Goal: Transaction & Acquisition: Book appointment/travel/reservation

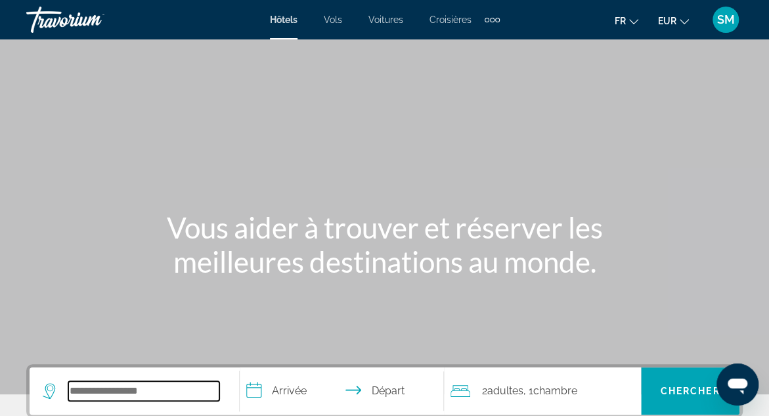
click at [96, 394] on input "Search widget" at bounding box center [143, 391] width 151 height 20
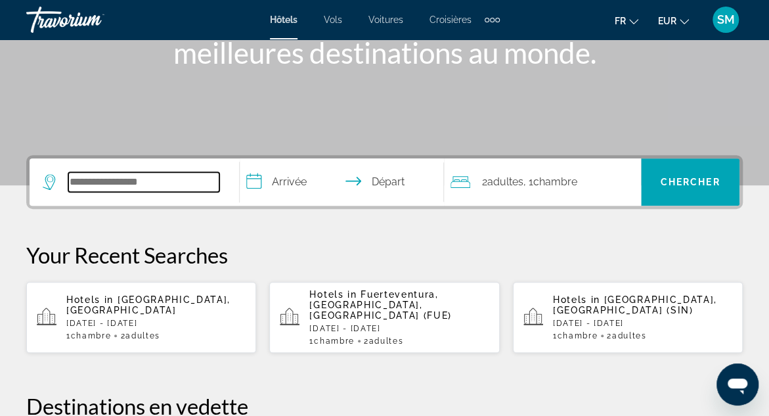
scroll to position [321, 0]
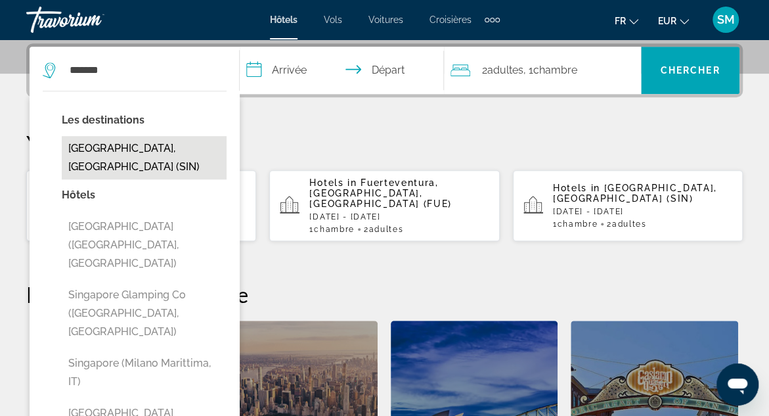
click at [155, 148] on button "[GEOGRAPHIC_DATA], [GEOGRAPHIC_DATA] (SIN)" at bounding box center [144, 157] width 165 height 43
type input "**********"
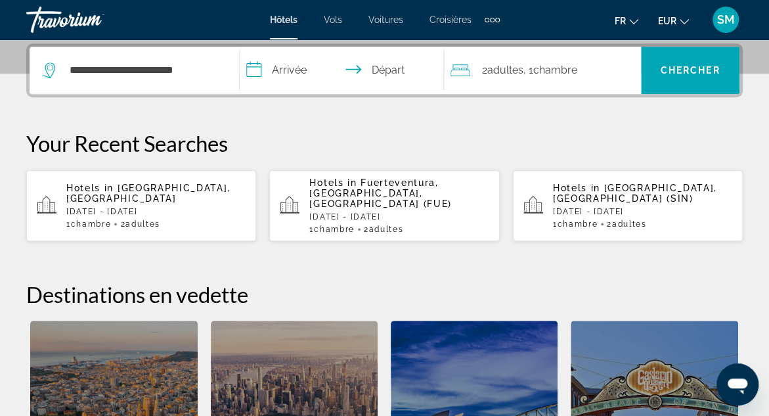
click at [282, 68] on input "**********" at bounding box center [344, 72] width 209 height 51
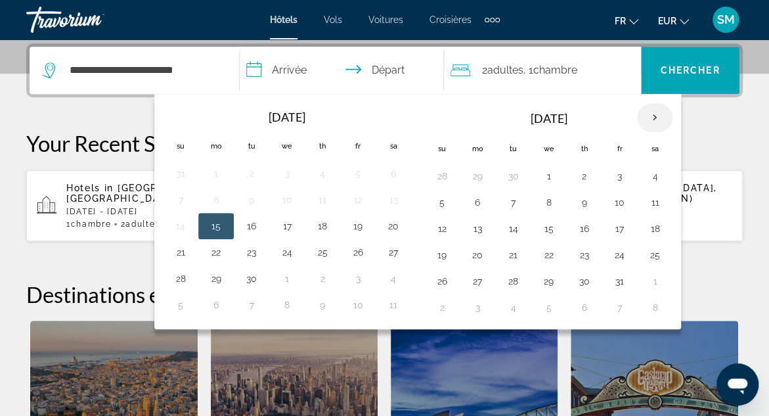
click at [652, 115] on th "Next month" at bounding box center [654, 117] width 35 height 29
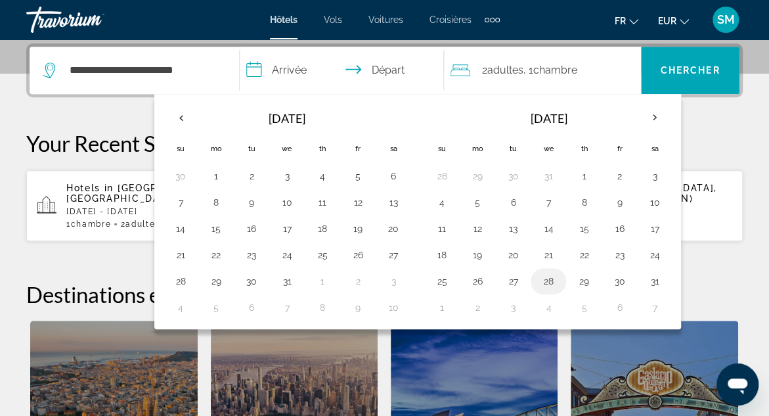
click at [548, 279] on button "28" at bounding box center [548, 281] width 21 height 18
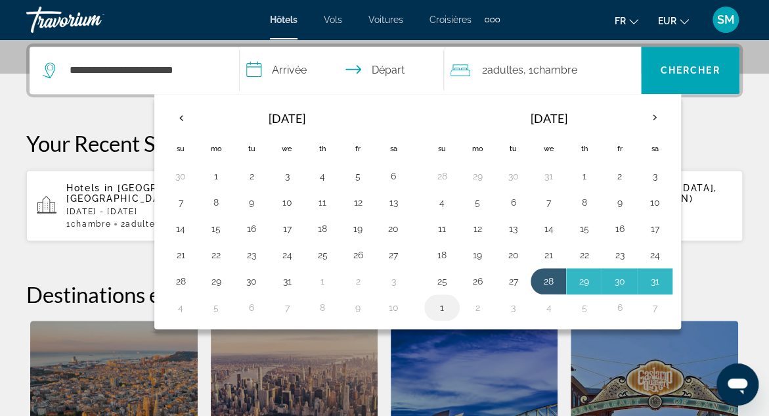
click at [440, 305] on button "1" at bounding box center [442, 307] width 21 height 18
type input "**********"
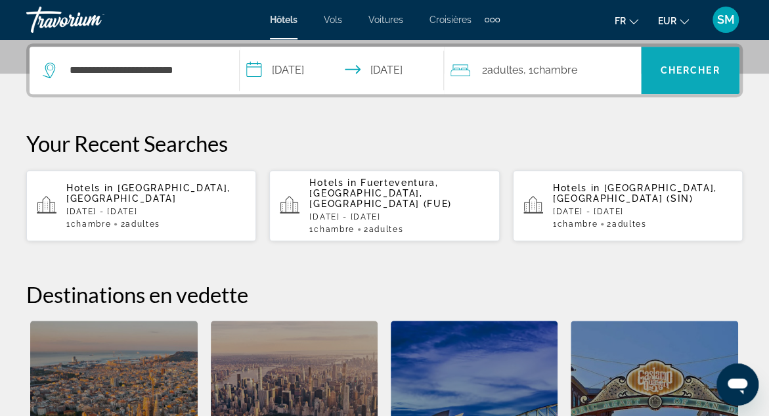
click at [694, 69] on span "Chercher" at bounding box center [691, 70] width 60 height 11
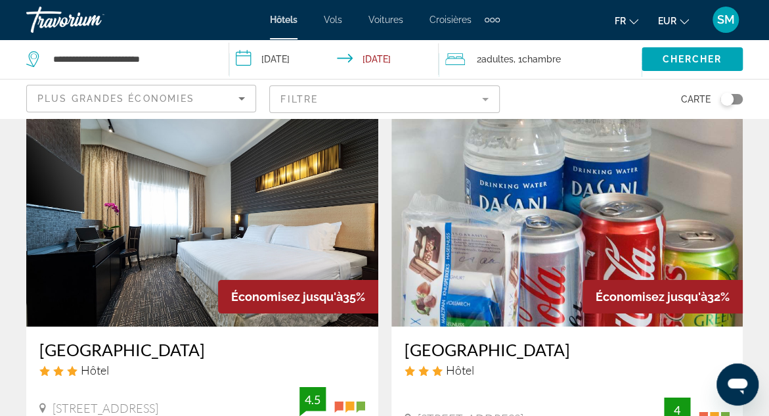
scroll to position [2076, 0]
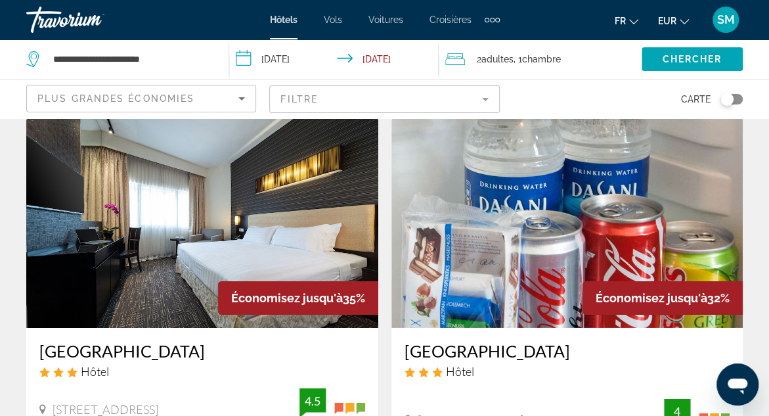
click at [486, 98] on mat-form-field "Filtre" at bounding box center [384, 99] width 230 height 28
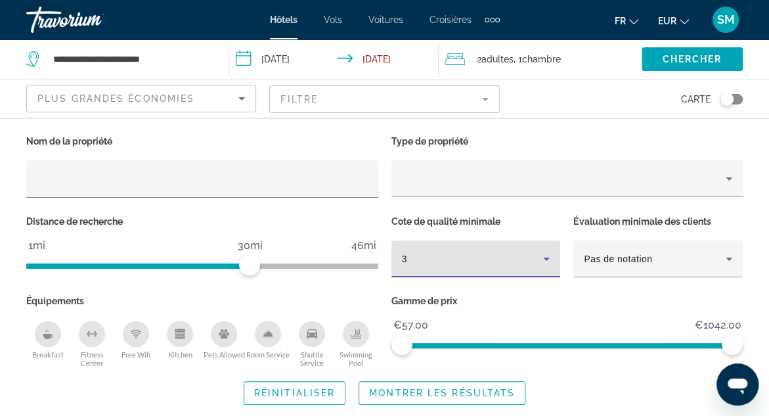
click at [548, 257] on icon "Hotel Filters" at bounding box center [546, 258] width 7 height 3
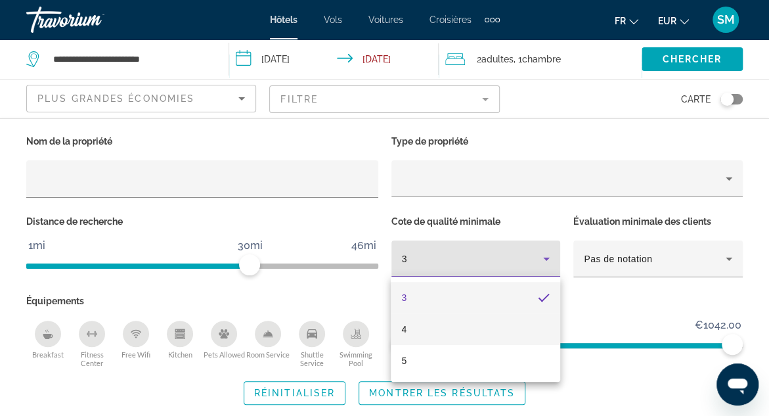
click at [428, 330] on mat-option "4" at bounding box center [475, 329] width 169 height 32
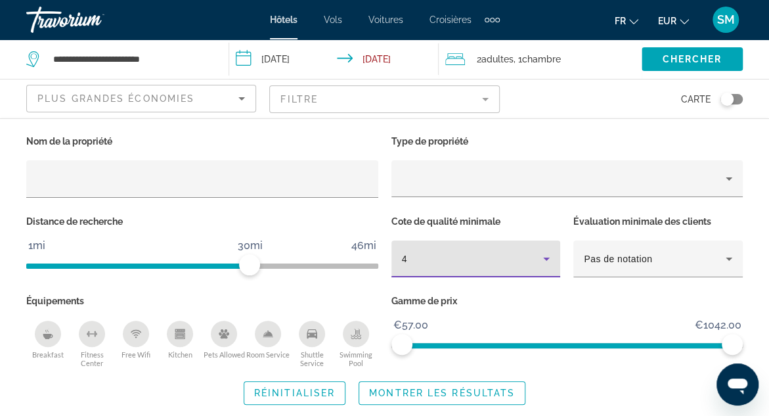
click at [359, 334] on icon "Swimming Pool" at bounding box center [356, 333] width 11 height 11
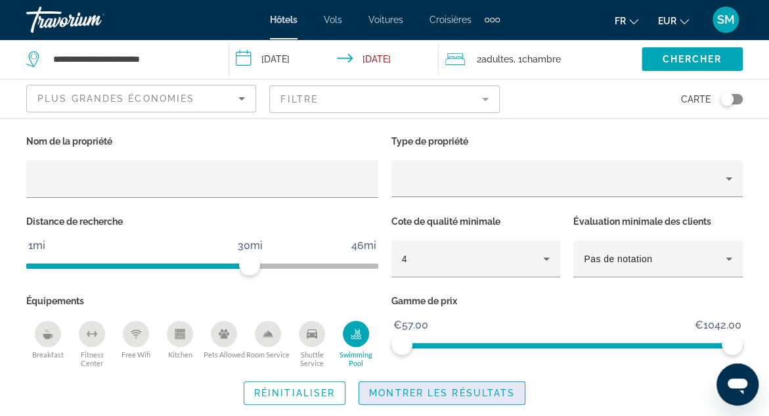
click at [450, 396] on span "Montrer les résultats" at bounding box center [442, 393] width 146 height 11
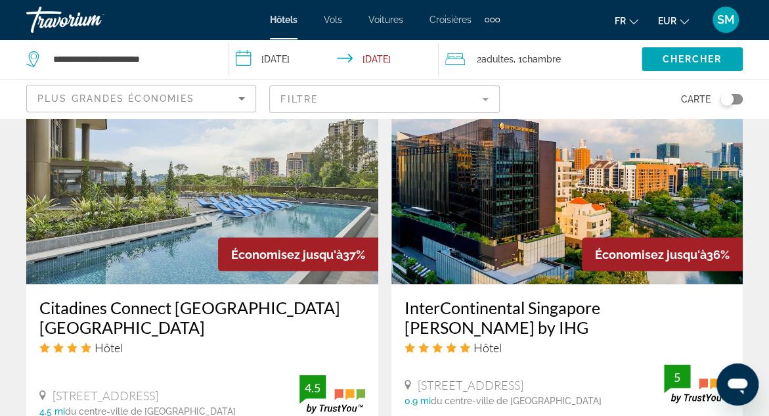
scroll to position [1130, 0]
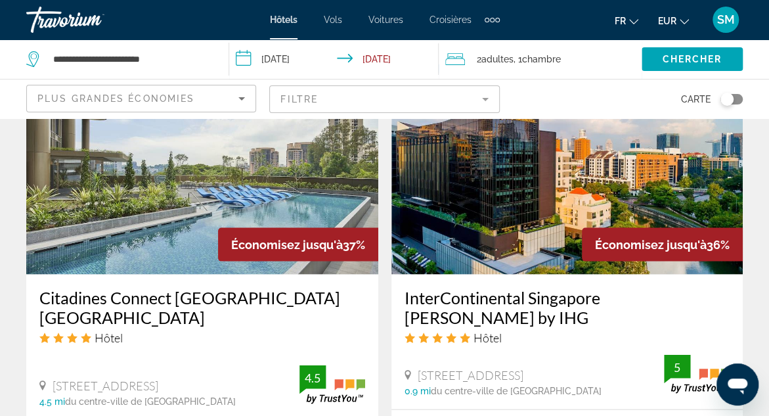
click at [243, 287] on h3 "Citadines Connect [GEOGRAPHIC_DATA] [GEOGRAPHIC_DATA]" at bounding box center [202, 306] width 326 height 39
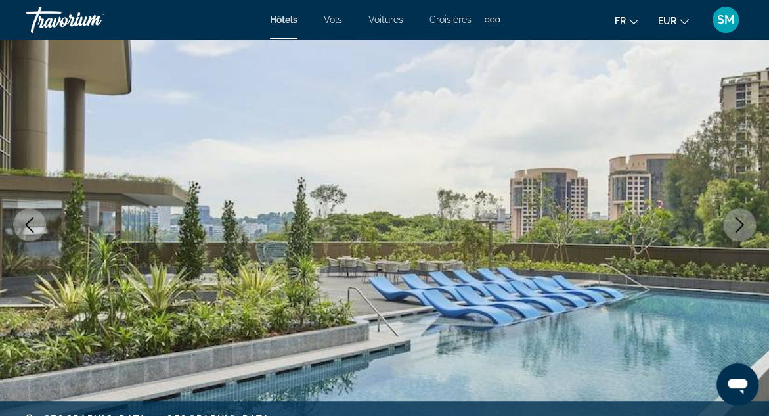
scroll to position [133, 0]
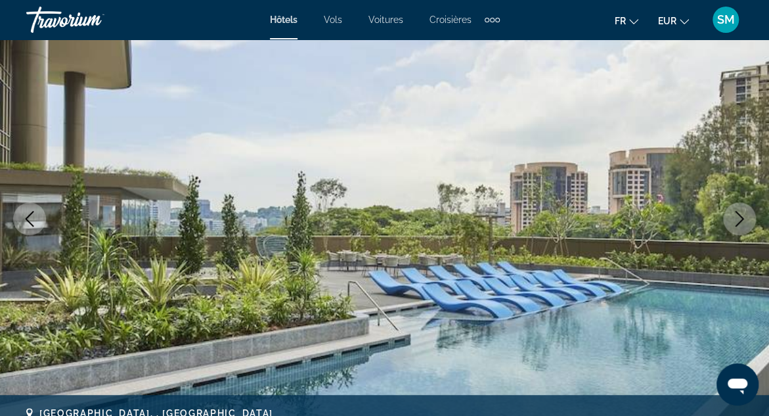
click at [738, 219] on icon "Next image" at bounding box center [740, 219] width 16 height 16
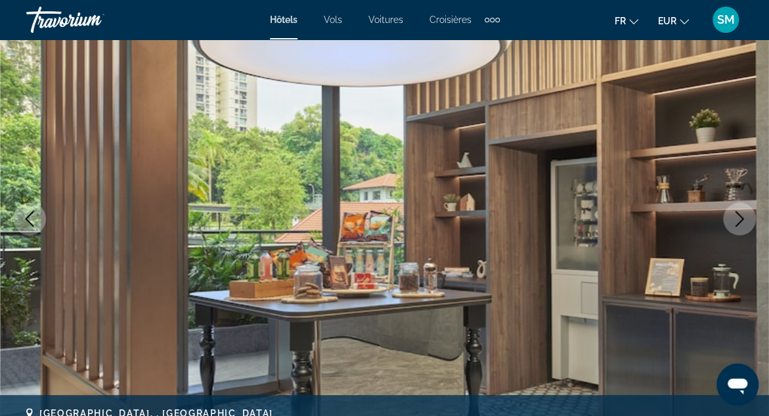
click at [738, 219] on icon "Next image" at bounding box center [740, 219] width 16 height 16
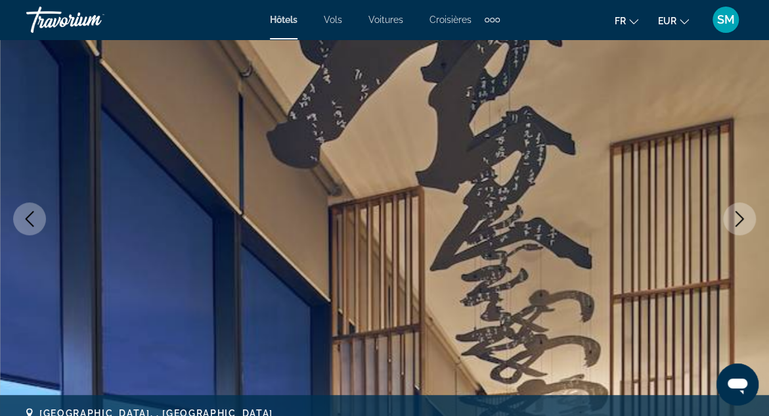
click at [738, 219] on icon "Next image" at bounding box center [740, 219] width 16 height 16
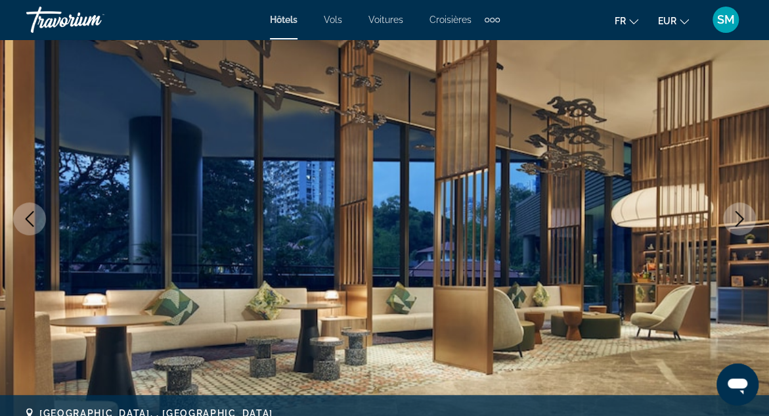
click at [738, 219] on icon "Next image" at bounding box center [740, 219] width 16 height 16
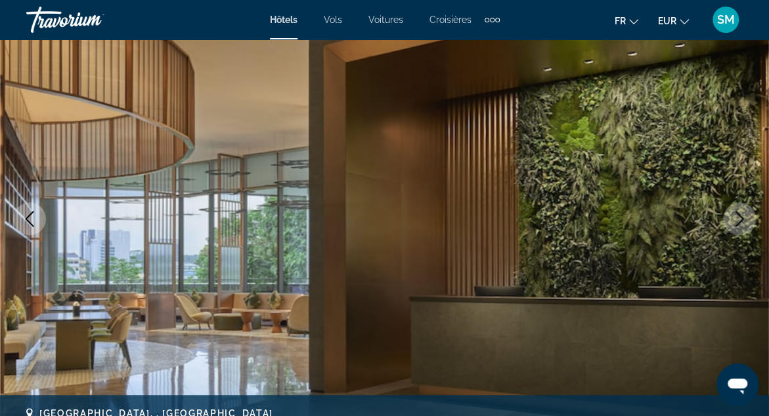
click at [738, 219] on icon "Next image" at bounding box center [740, 219] width 16 height 16
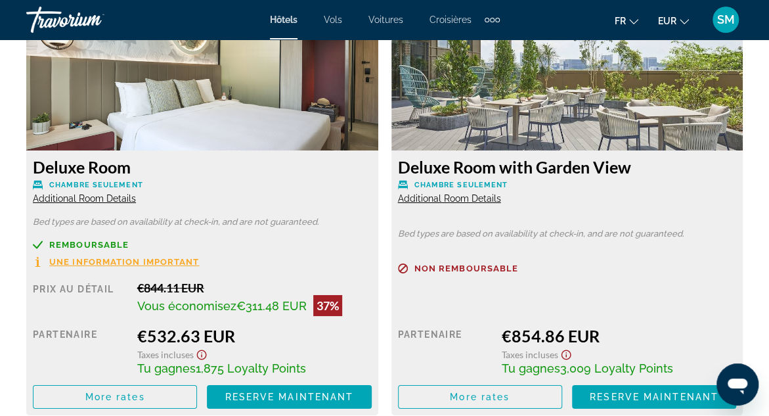
scroll to position [2112, 0]
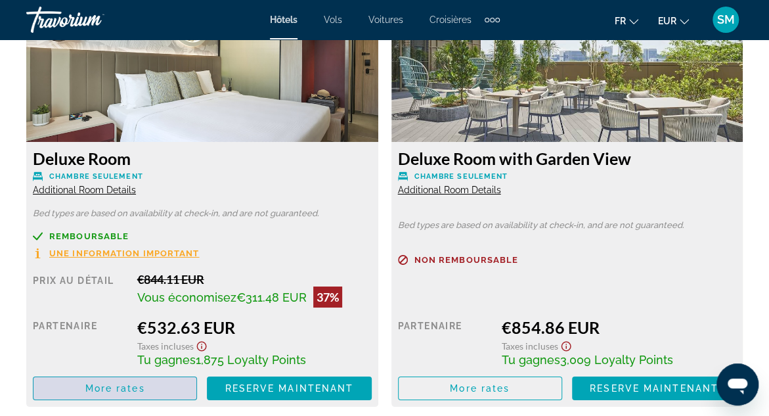
click at [138, 391] on span "More rates" at bounding box center [115, 388] width 60 height 11
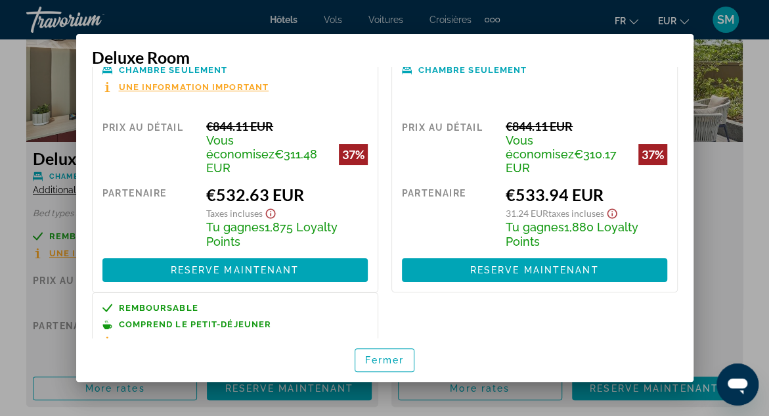
scroll to position [0, 0]
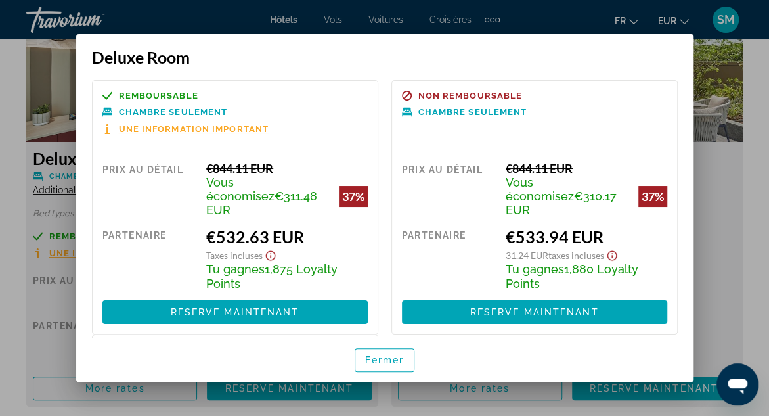
click at [721, 244] on div at bounding box center [384, 208] width 769 height 416
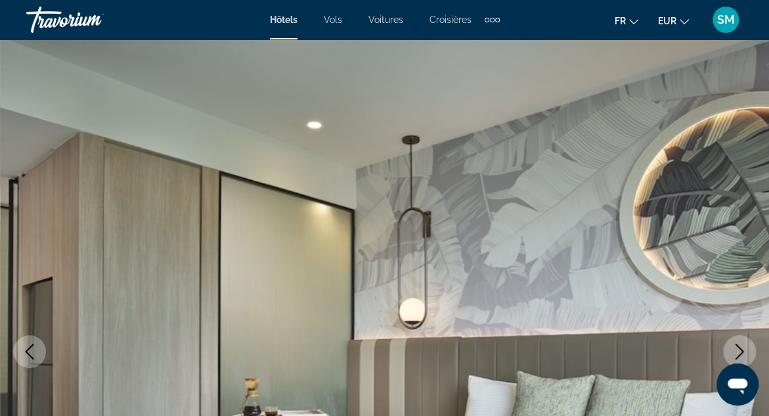
scroll to position [2112, 0]
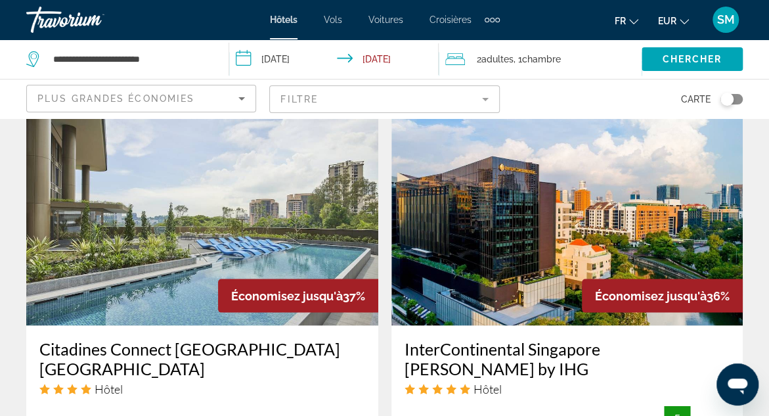
scroll to position [1082, 0]
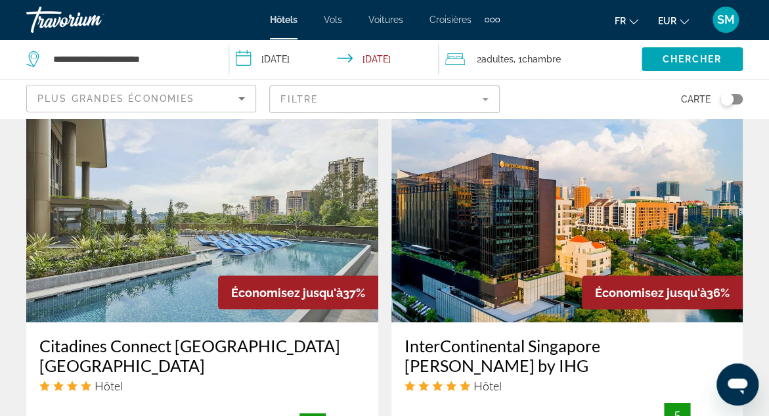
click at [198, 335] on h3 "Citadines Connect [GEOGRAPHIC_DATA] [GEOGRAPHIC_DATA]" at bounding box center [202, 354] width 326 height 39
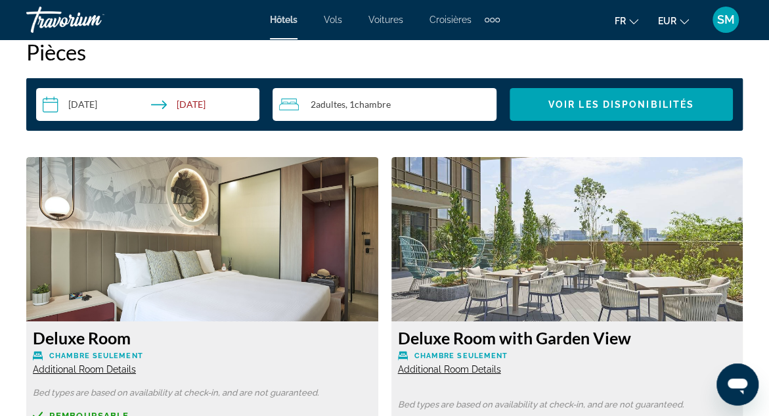
scroll to position [1945, 0]
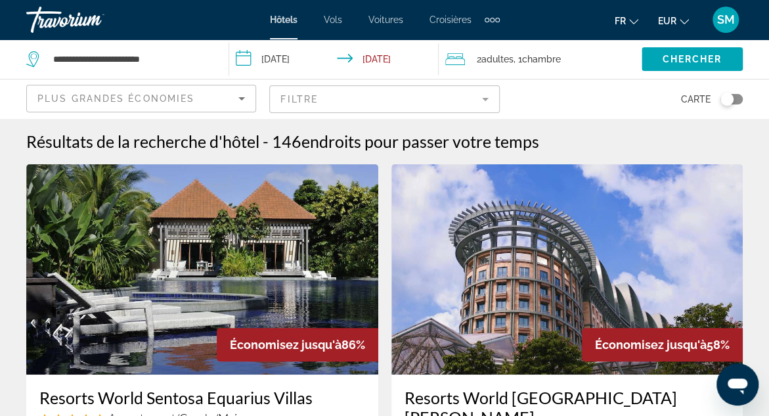
click at [388, 60] on input "**********" at bounding box center [336, 60] width 215 height 43
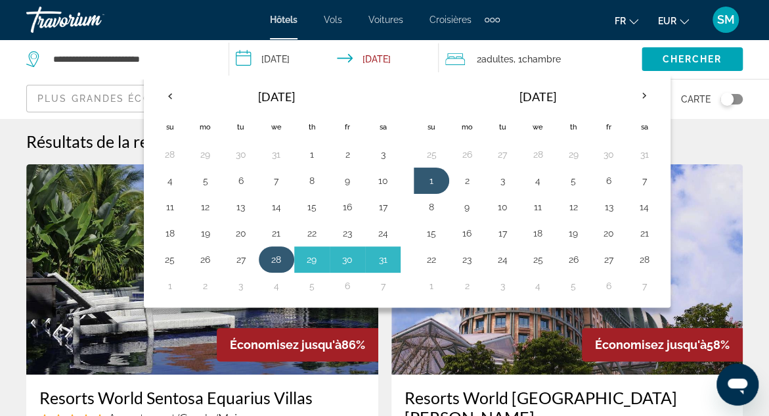
click at [285, 250] on td "28" at bounding box center [276, 259] width 35 height 26
click at [464, 177] on button "2" at bounding box center [466, 180] width 21 height 18
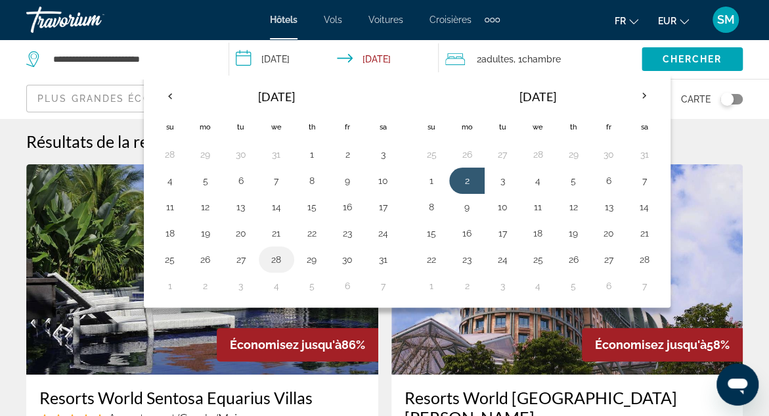
click at [273, 261] on button "28" at bounding box center [276, 259] width 21 height 18
type input "**********"
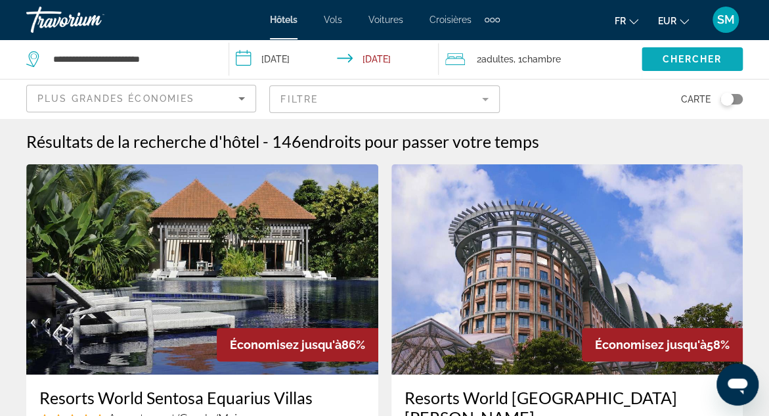
click at [688, 57] on span "Chercher" at bounding box center [692, 59] width 60 height 11
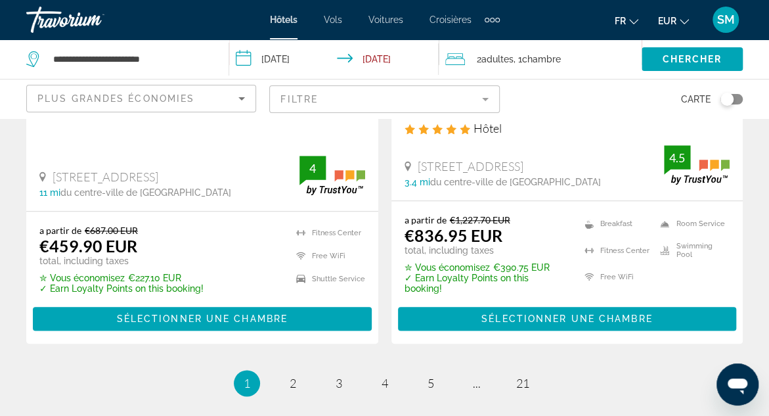
scroll to position [2887, 0]
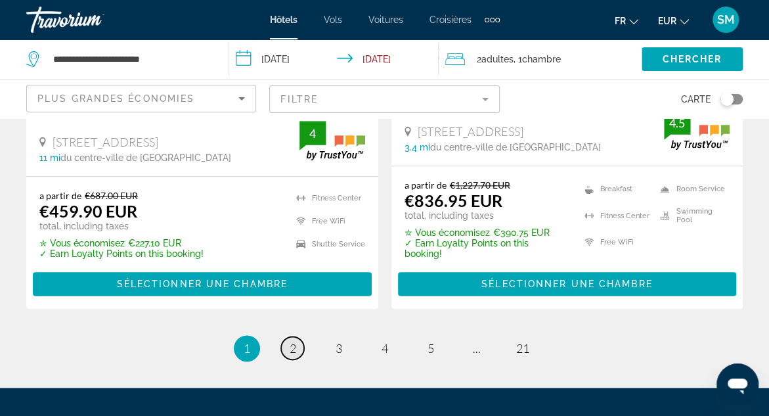
click at [294, 341] on span "2" at bounding box center [293, 348] width 7 height 14
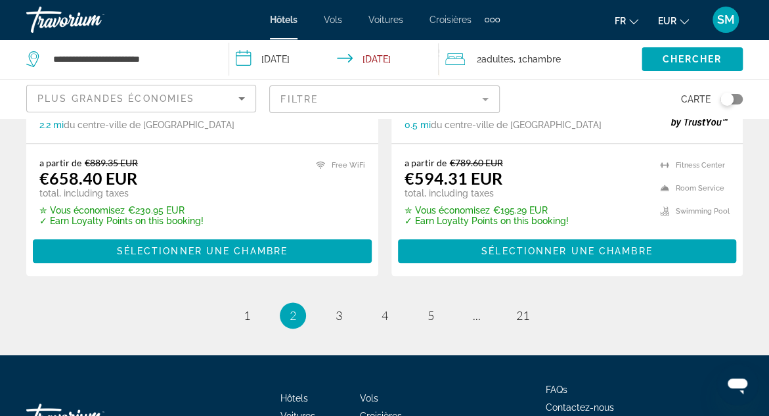
scroll to position [2906, 0]
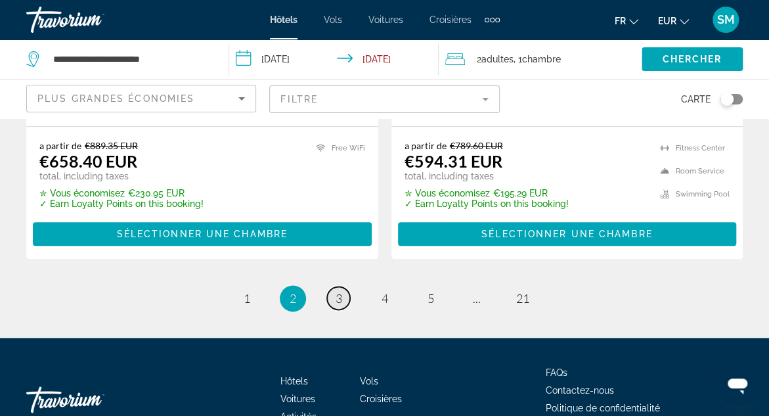
click at [342, 286] on link "page 3" at bounding box center [338, 297] width 23 height 23
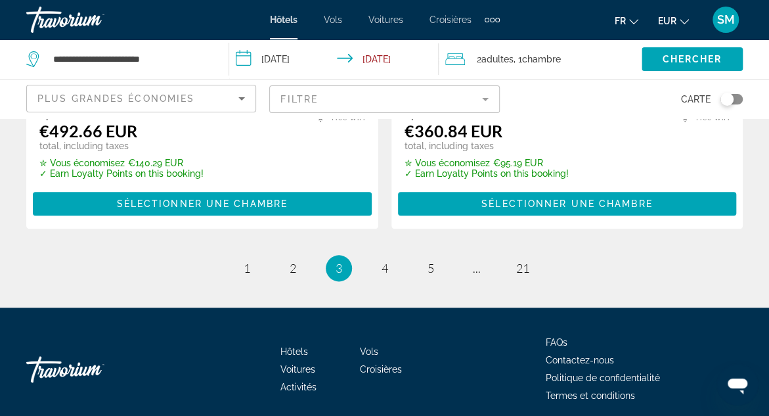
scroll to position [2912, 0]
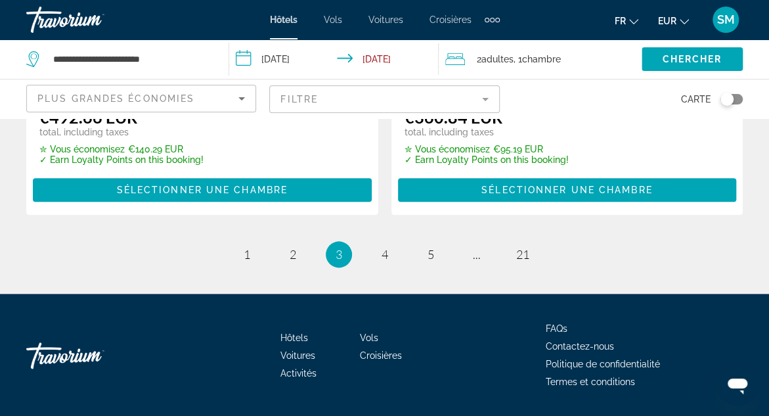
click at [487, 98] on mat-form-field "Filtre" at bounding box center [384, 99] width 230 height 28
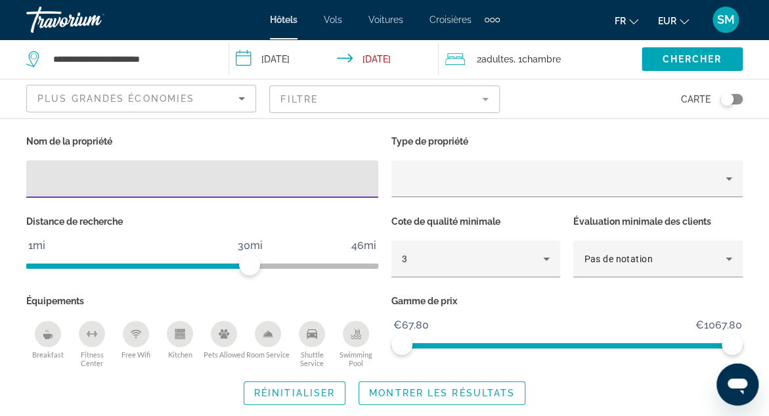
click at [351, 335] on icon "Swimming Pool" at bounding box center [356, 333] width 11 height 11
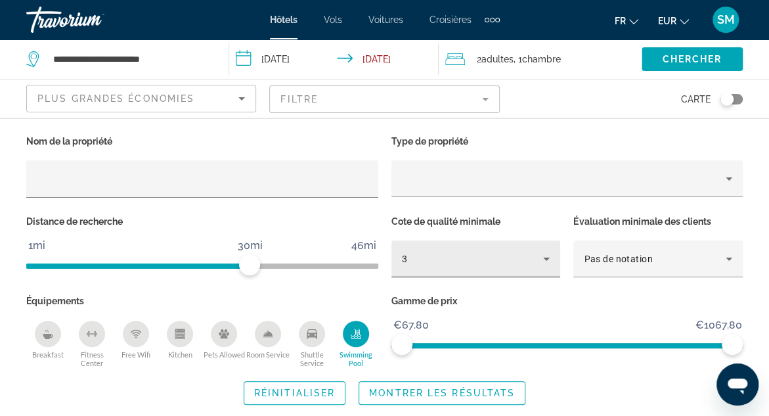
click at [489, 260] on div "3" at bounding box center [473, 259] width 142 height 16
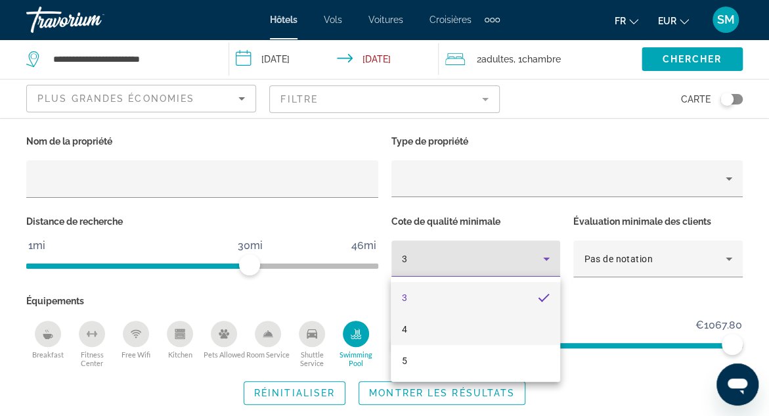
click at [435, 328] on mat-option "4" at bounding box center [475, 329] width 169 height 32
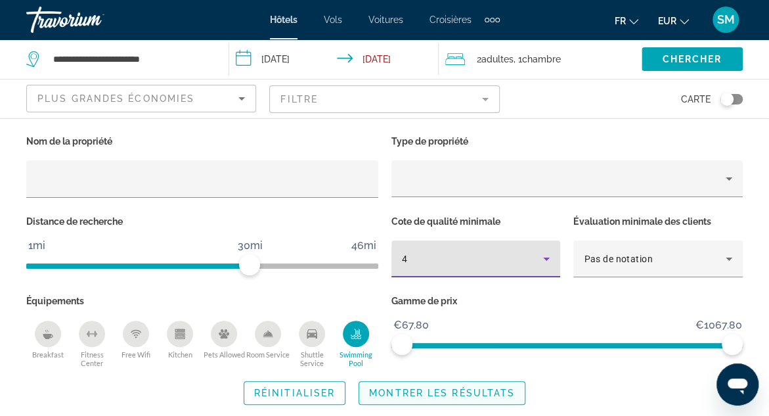
click at [423, 391] on span "Montrer les résultats" at bounding box center [442, 393] width 146 height 11
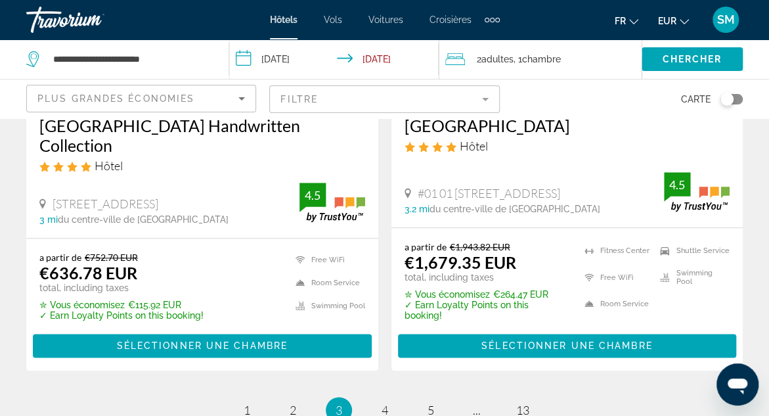
scroll to position [2860, 0]
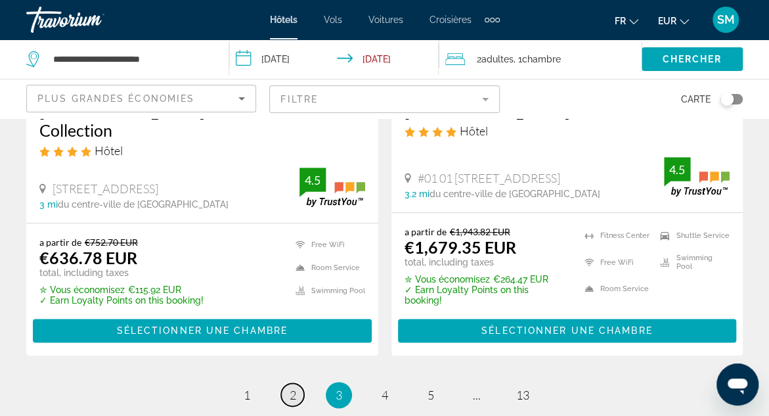
click at [292, 388] on span "2" at bounding box center [293, 395] width 7 height 14
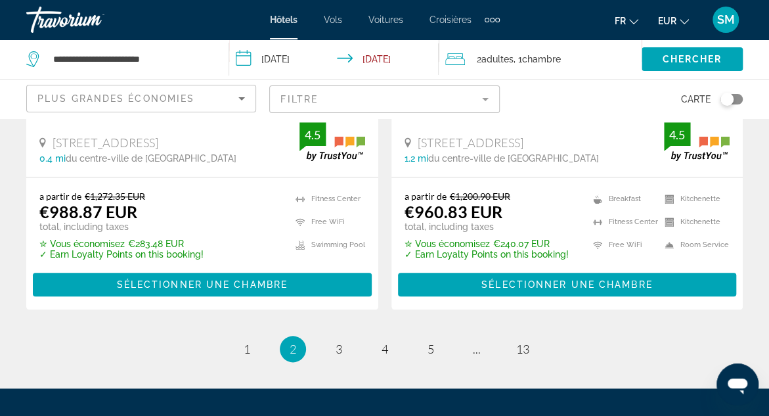
scroll to position [2886, 0]
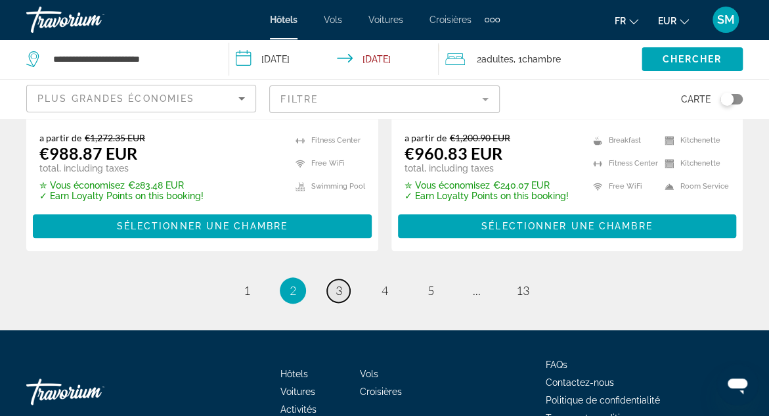
click at [338, 283] on span "3" at bounding box center [339, 290] width 7 height 14
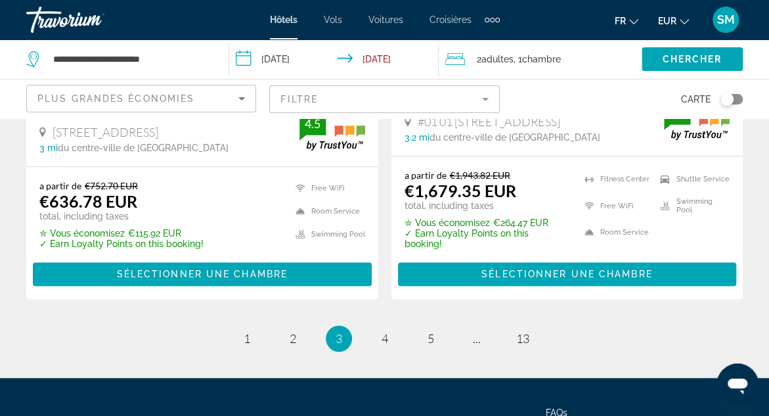
scroll to position [2925, 0]
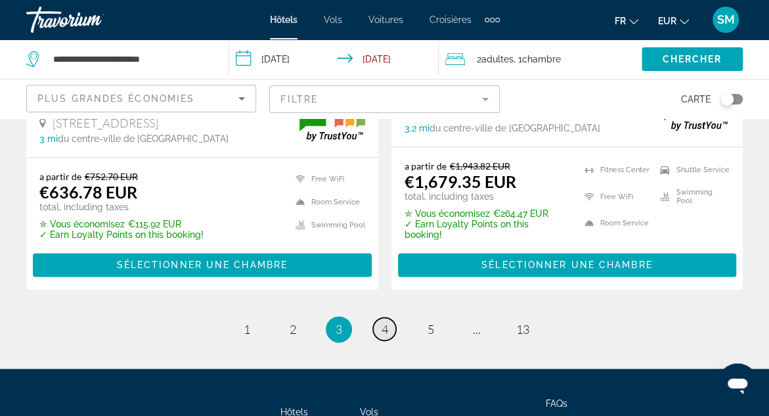
click at [386, 322] on span "4" at bounding box center [385, 329] width 7 height 14
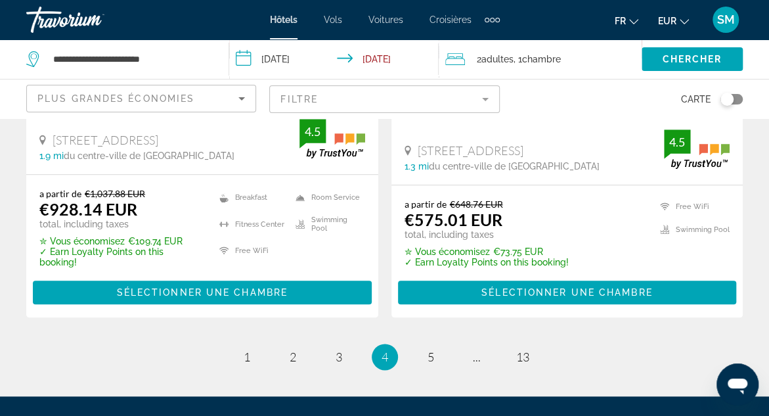
scroll to position [2877, 0]
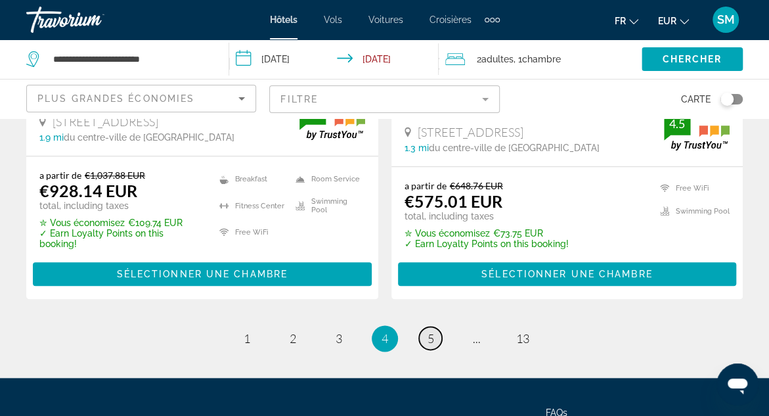
click at [433, 326] on link "page 5" at bounding box center [430, 337] width 23 height 23
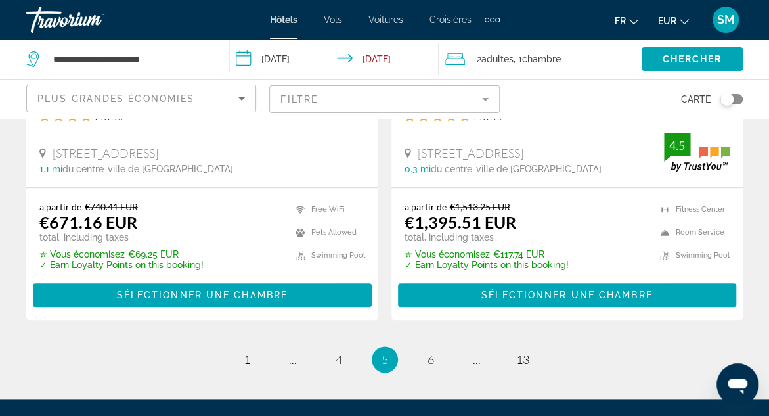
scroll to position [2876, 0]
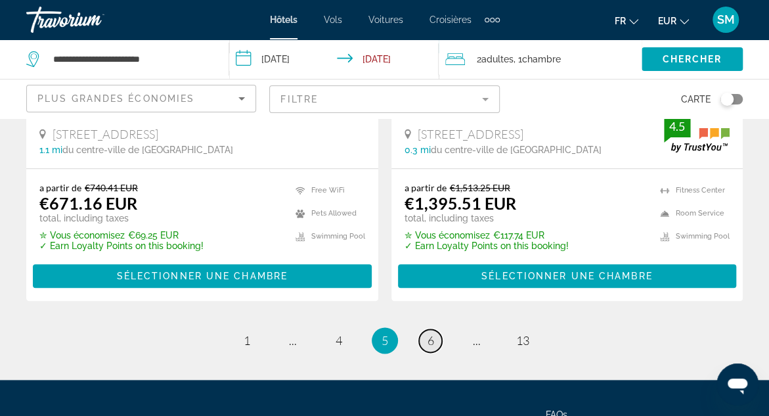
click at [432, 333] on span "6" at bounding box center [431, 340] width 7 height 14
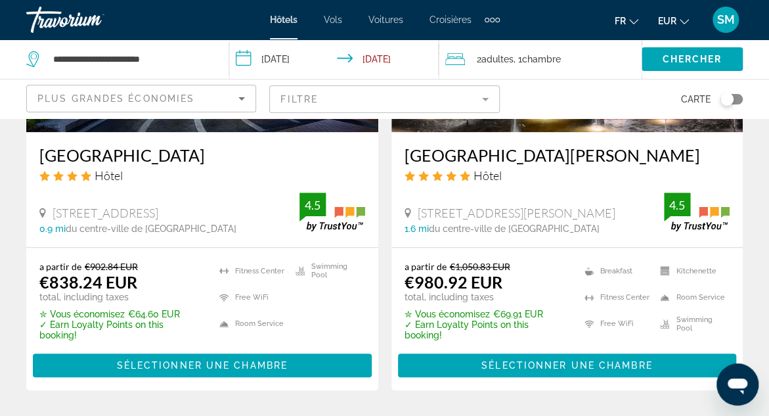
scroll to position [2832, 0]
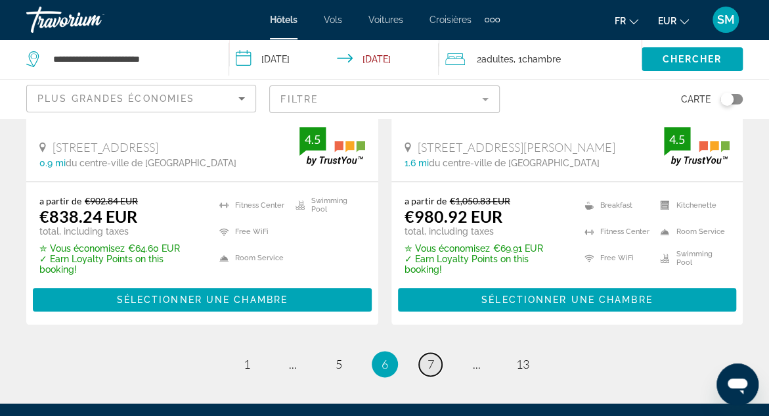
click at [433, 353] on link "page 7" at bounding box center [430, 364] width 23 height 23
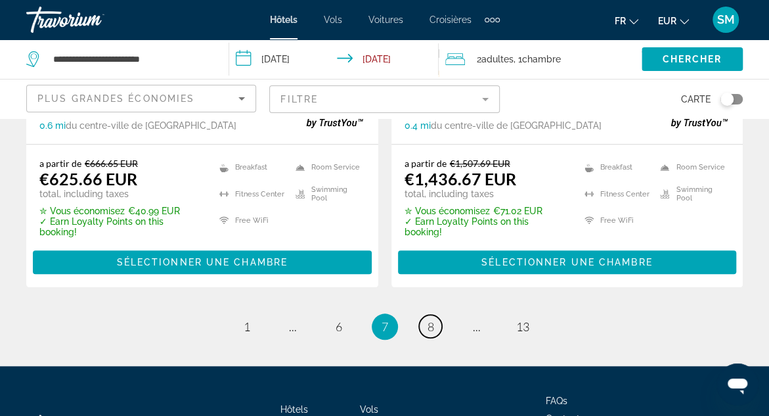
scroll to position [2839, 0]
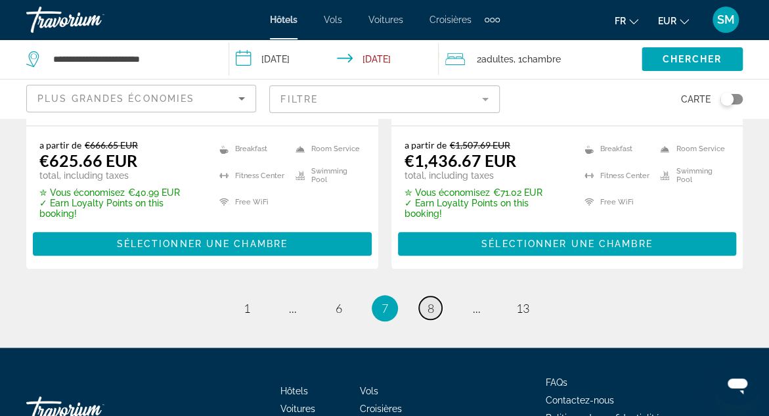
click at [431, 301] on span "8" at bounding box center [431, 308] width 7 height 14
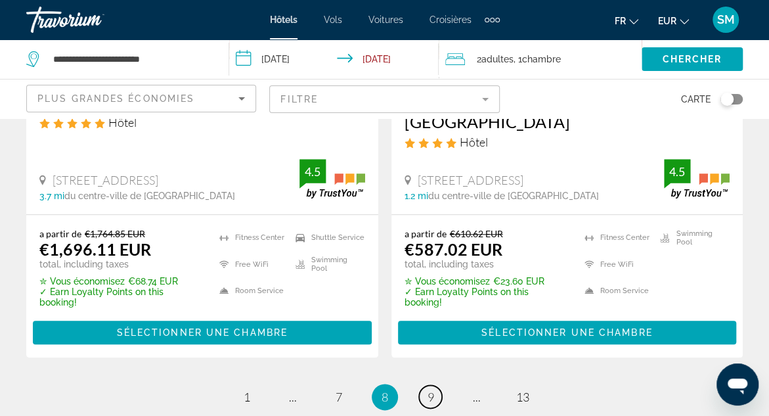
scroll to position [2867, 0]
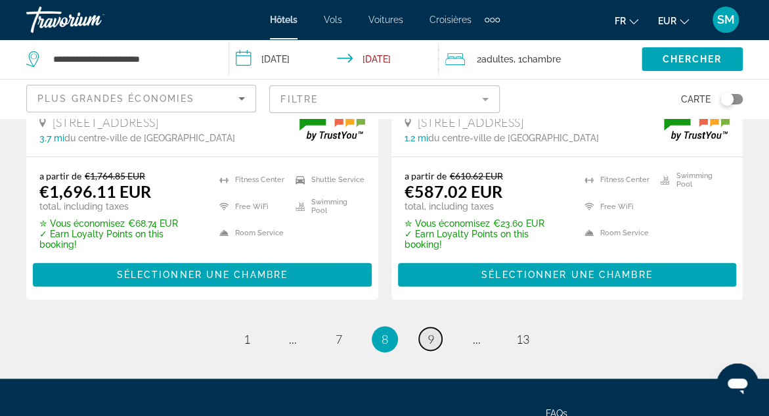
click at [432, 327] on link "page 9" at bounding box center [430, 338] width 23 height 23
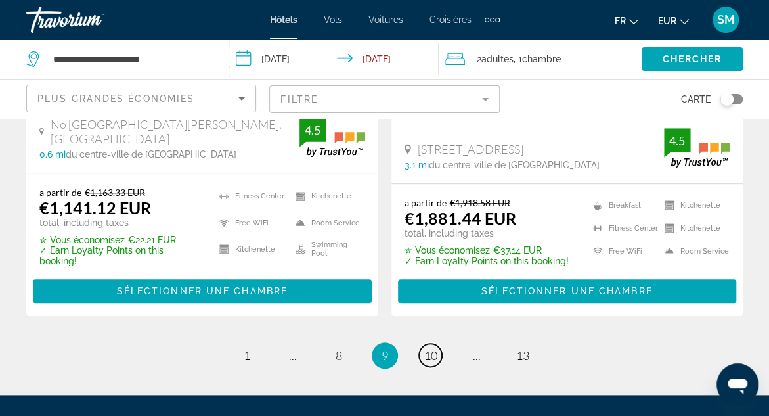
scroll to position [2866, 0]
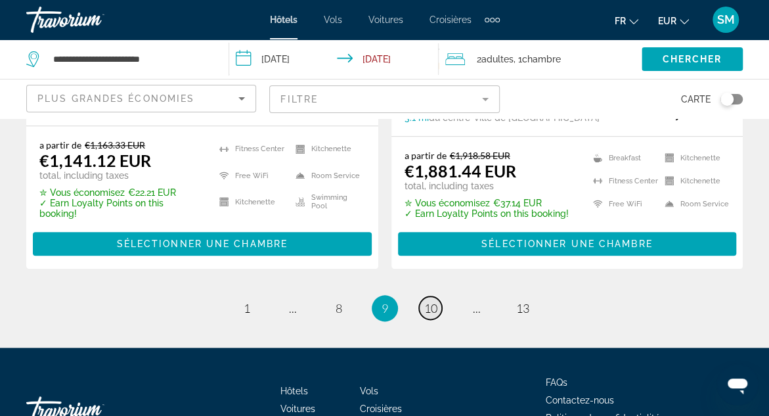
click at [430, 301] on span "10" at bounding box center [430, 308] width 13 height 14
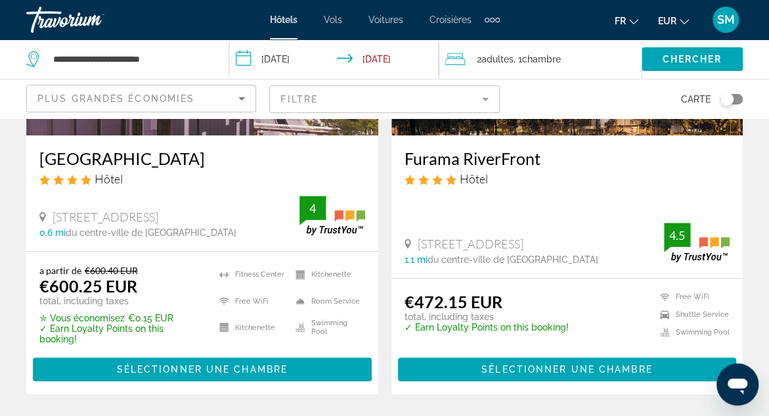
scroll to position [2737, 0]
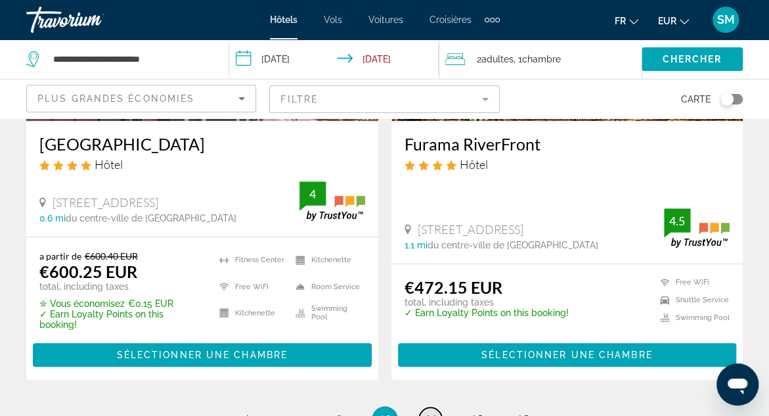
click at [433, 412] on span "11" at bounding box center [430, 419] width 13 height 14
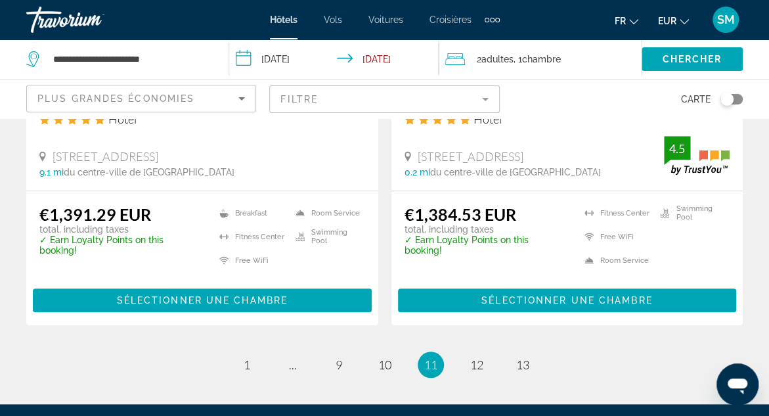
scroll to position [2785, 0]
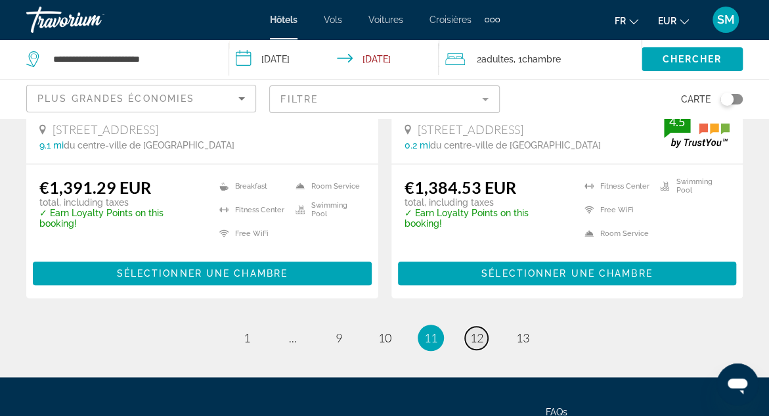
click at [476, 330] on span "12" at bounding box center [476, 337] width 13 height 14
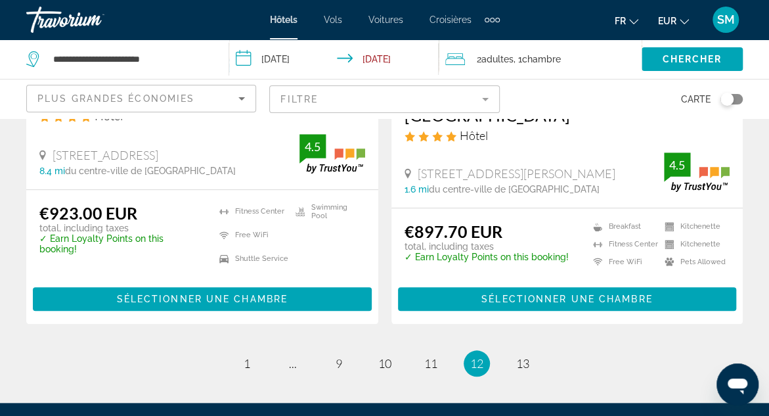
scroll to position [2788, 0]
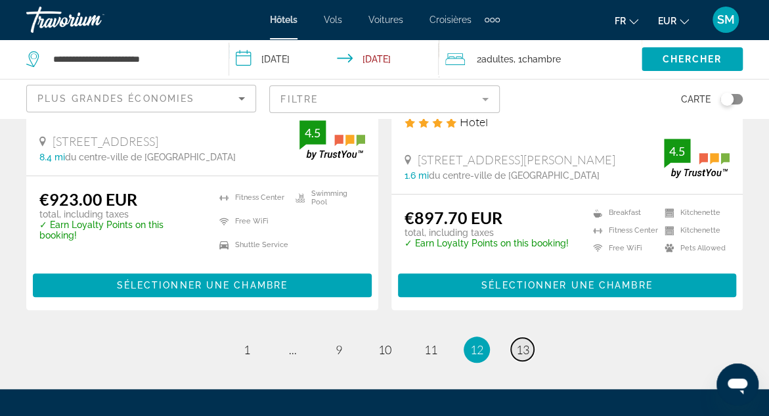
click at [528, 342] on span "13" at bounding box center [522, 349] width 13 height 14
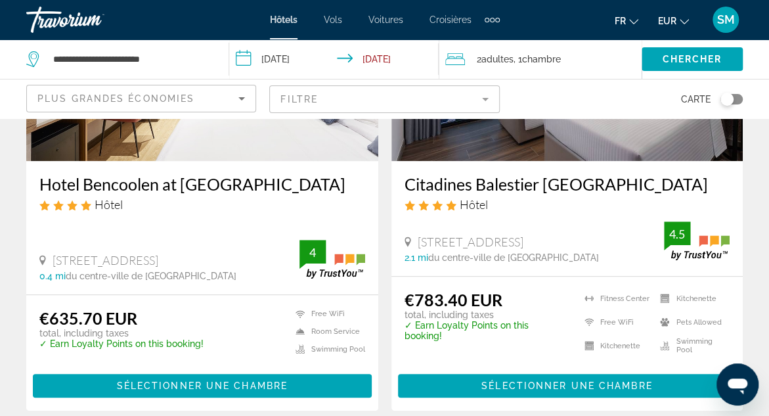
scroll to position [211, 0]
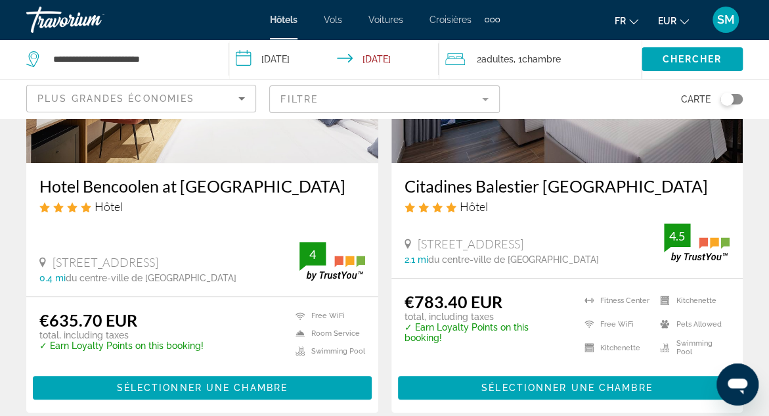
click at [578, 187] on h3 "Citadines Balestier [GEOGRAPHIC_DATA]" at bounding box center [568, 186] width 326 height 20
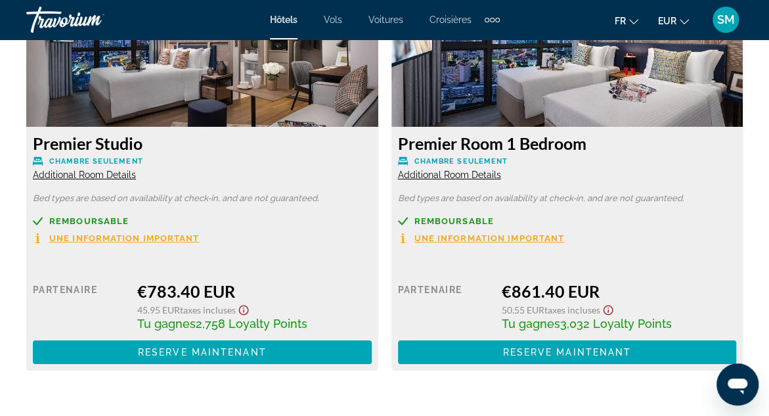
scroll to position [2136, 0]
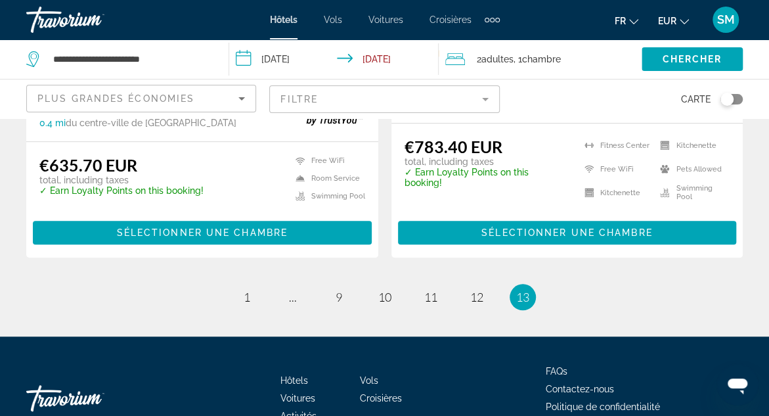
scroll to position [429, 0]
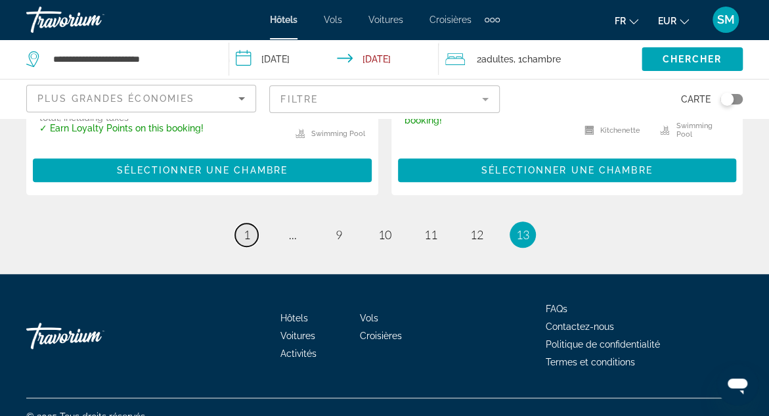
click at [246, 227] on span "1" at bounding box center [247, 234] width 7 height 14
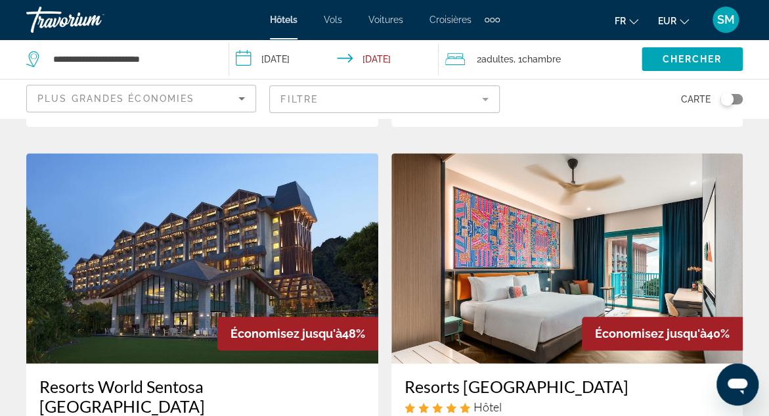
scroll to position [543, 0]
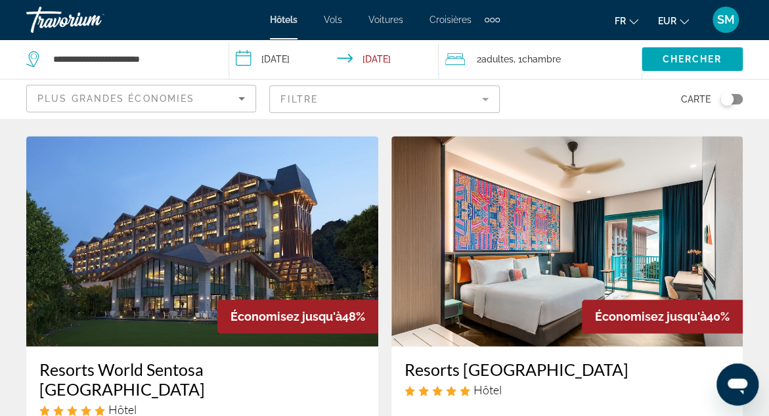
click at [489, 100] on mat-form-field "Filtre" at bounding box center [384, 99] width 230 height 28
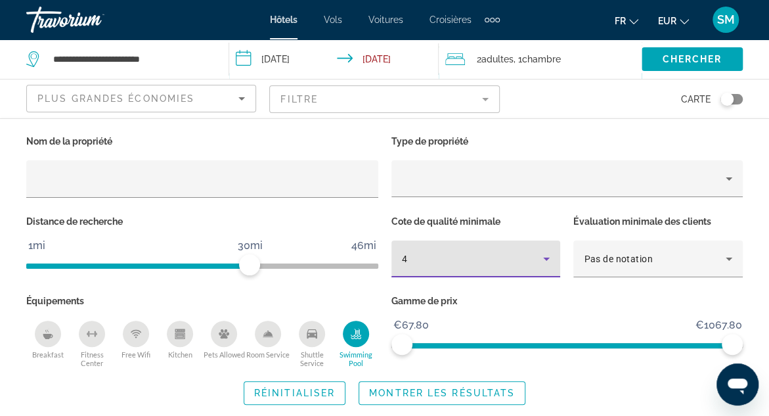
click at [546, 258] on icon "Hotel Filters" at bounding box center [546, 258] width 7 height 3
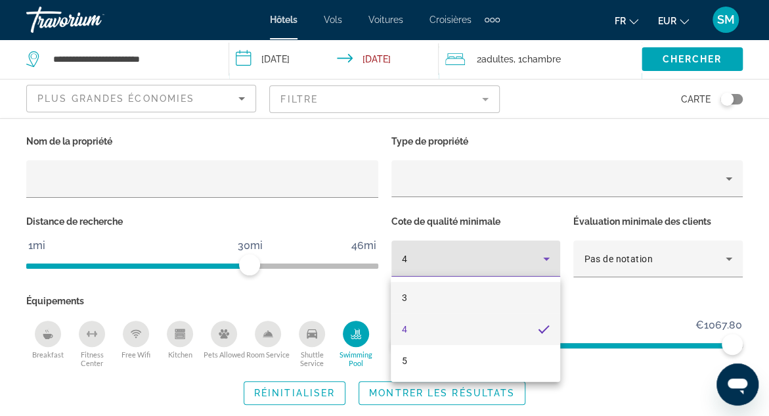
click at [467, 300] on mat-option "3" at bounding box center [475, 298] width 169 height 32
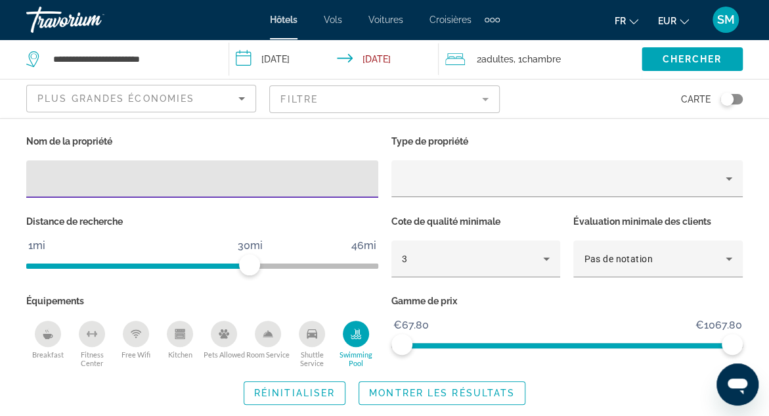
click at [114, 181] on input "Hotel Filters" at bounding box center [202, 179] width 331 height 16
type input "*******"
click at [456, 396] on span "Montrer les résultats" at bounding box center [442, 393] width 146 height 11
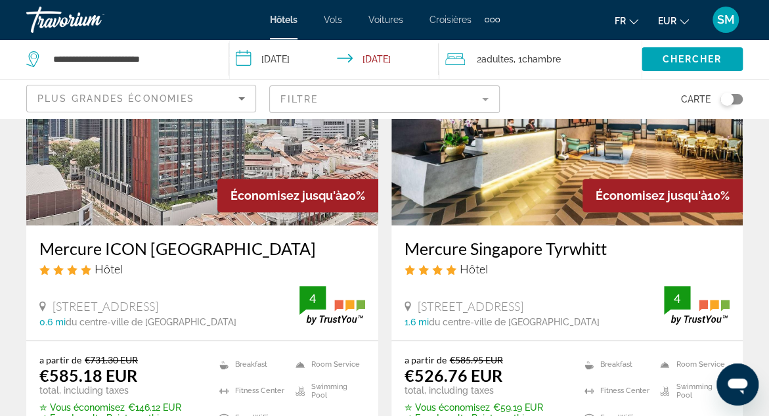
scroll to position [162, 0]
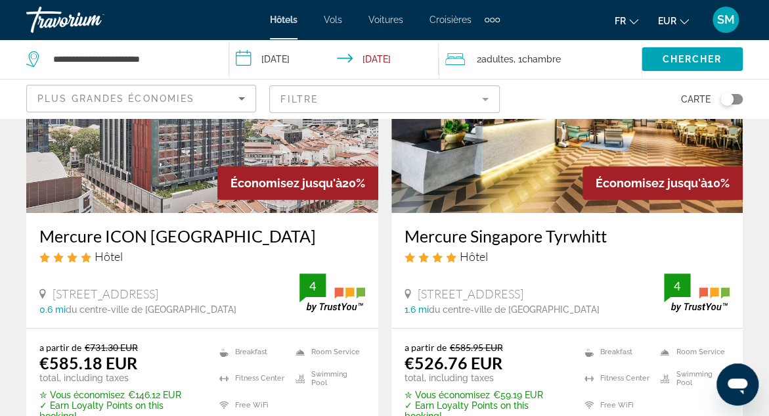
click at [533, 236] on h3 "Mercure Singapore Tyrwhitt" at bounding box center [568, 236] width 326 height 20
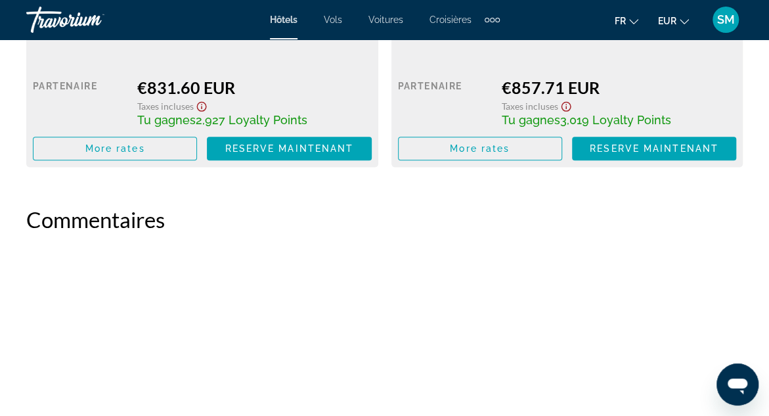
scroll to position [5417, 0]
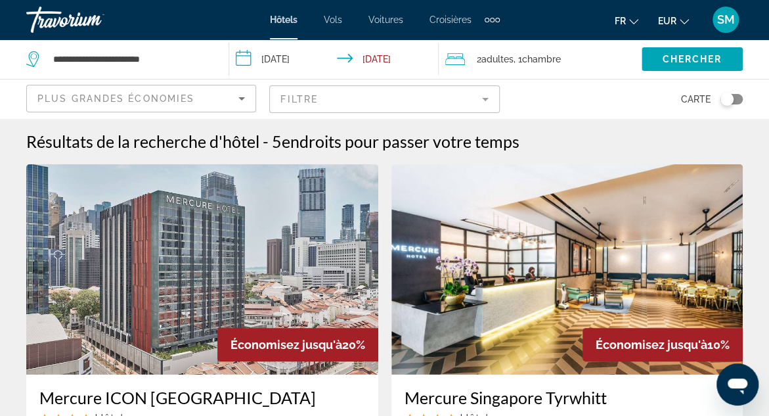
click at [162, 295] on img "Main content" at bounding box center [202, 269] width 352 height 210
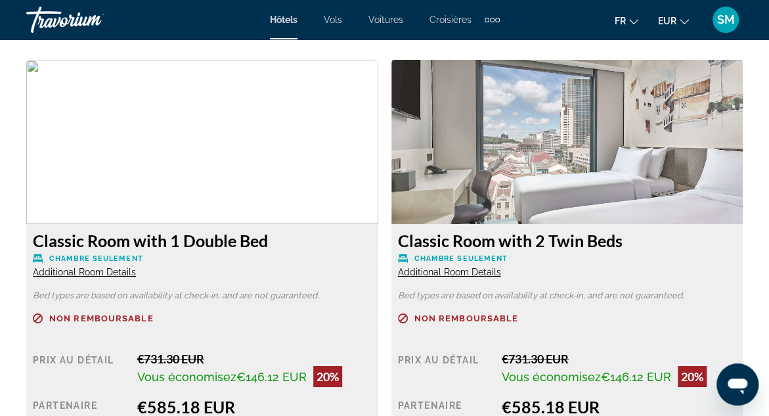
scroll to position [2021, 0]
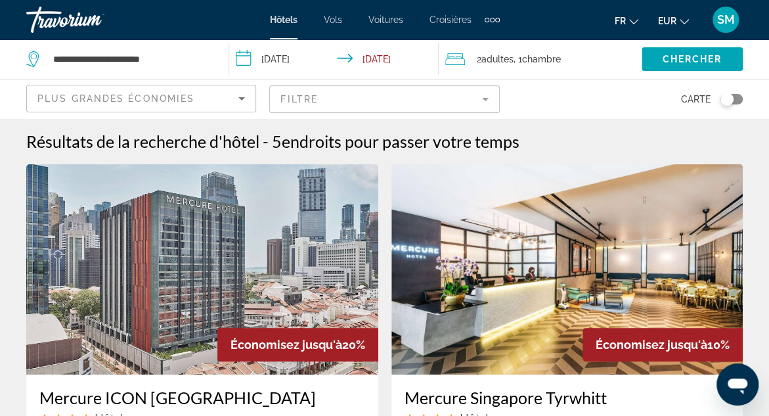
click at [345, 91] on mat-form-field "Filtre" at bounding box center [384, 99] width 230 height 28
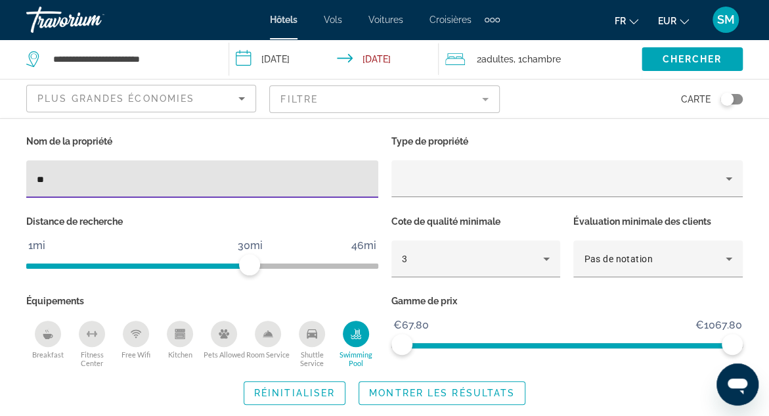
type input "*"
type input "*******"
click at [447, 388] on span "Montrer les résultats" at bounding box center [442, 393] width 146 height 11
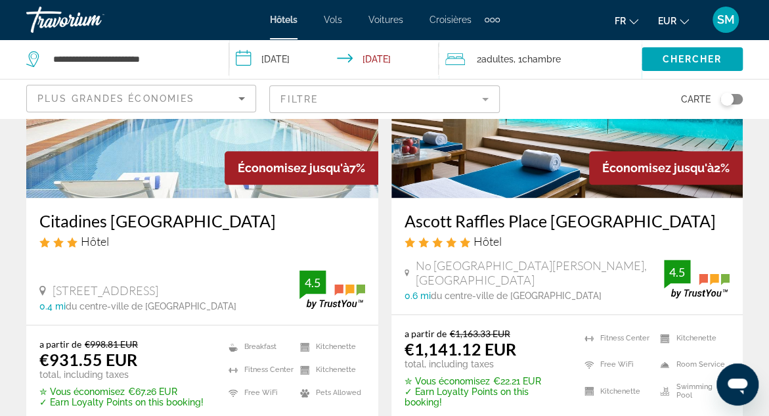
scroll to position [675, 0]
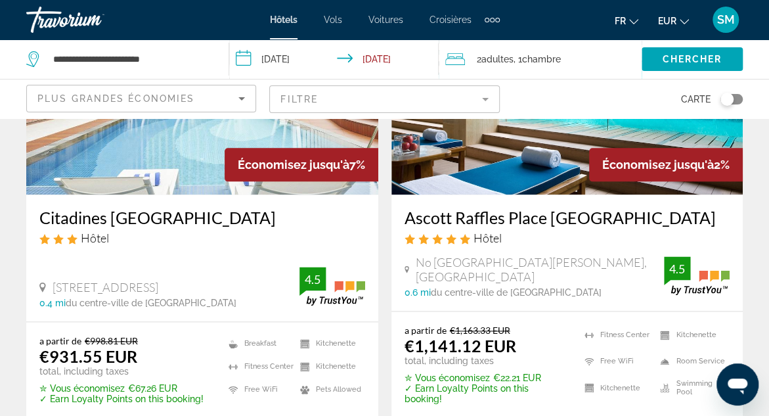
click at [486, 99] on mat-form-field "Filtre" at bounding box center [384, 99] width 230 height 28
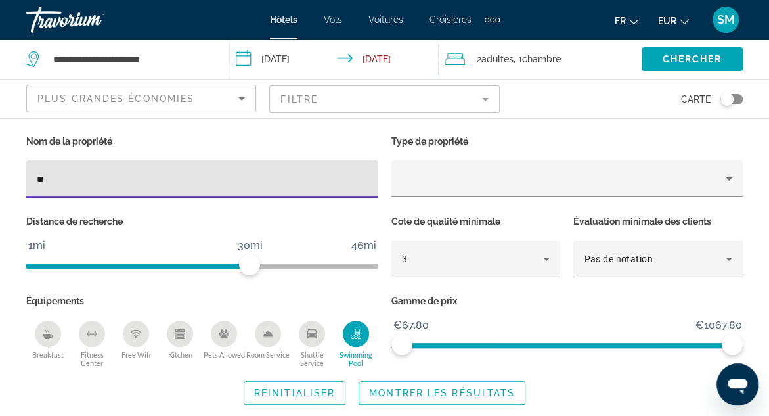
type input "*"
type input "***"
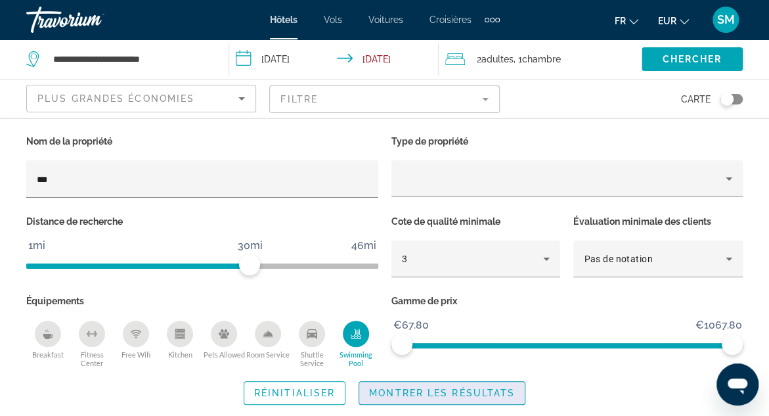
click at [464, 395] on span "Montrer les résultats" at bounding box center [442, 393] width 146 height 11
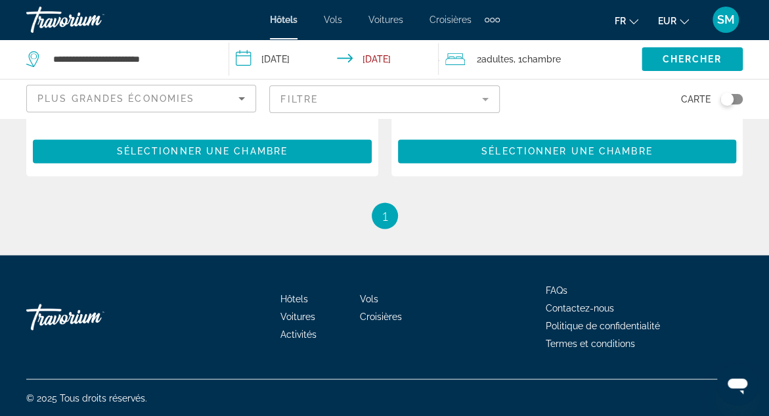
scroll to position [625, 0]
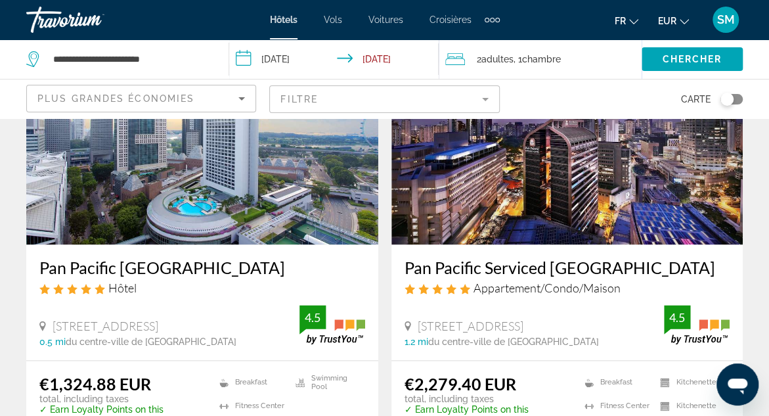
click at [418, 95] on mat-form-field "Filtre" at bounding box center [384, 99] width 230 height 28
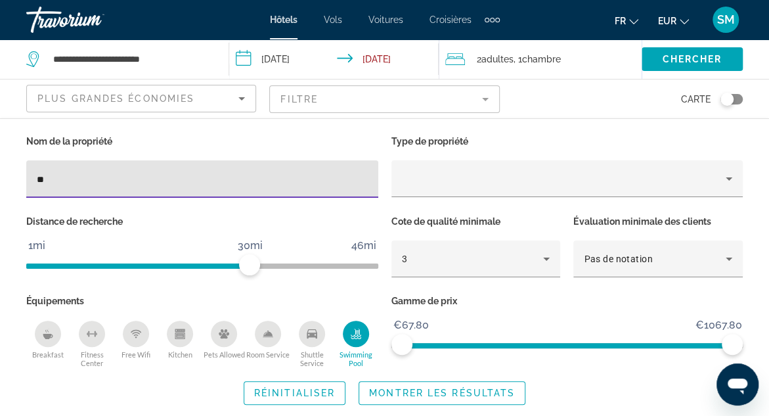
type input "*"
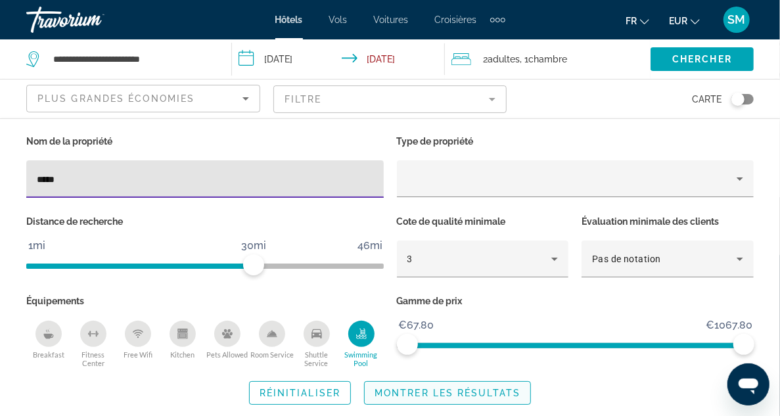
type input "*****"
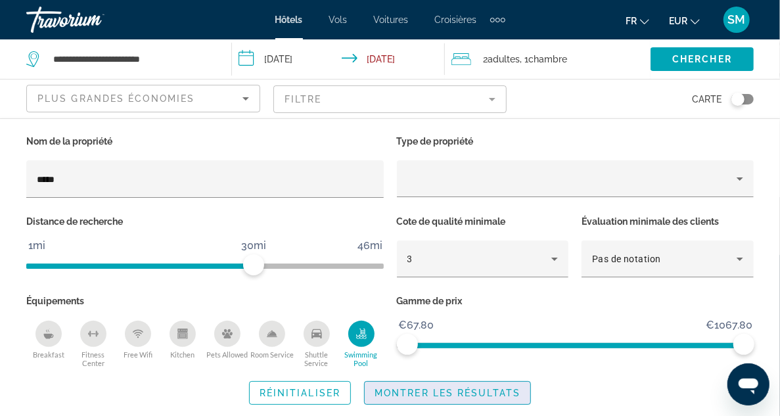
click at [511, 392] on span "Montrer les résultats" at bounding box center [447, 393] width 146 height 11
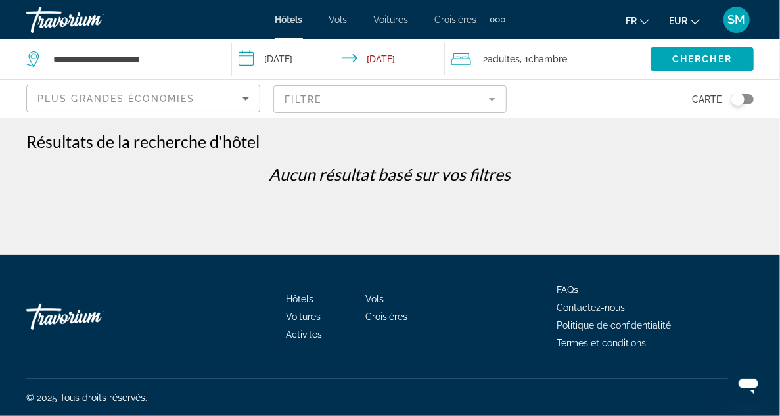
click at [463, 97] on mat-form-field "Filtre" at bounding box center [390, 99] width 234 height 28
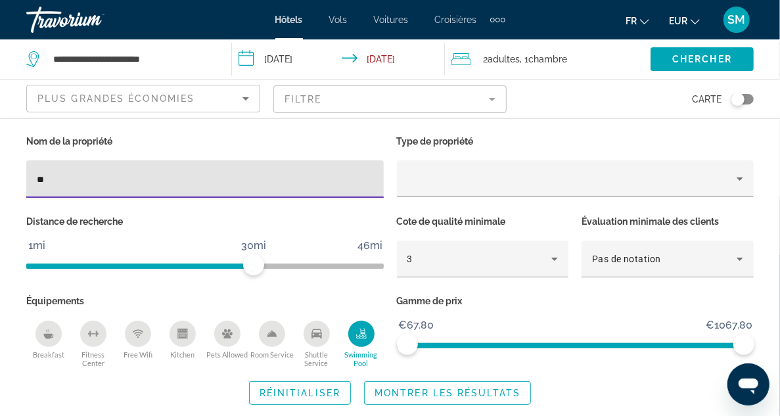
type input "*"
type input "****"
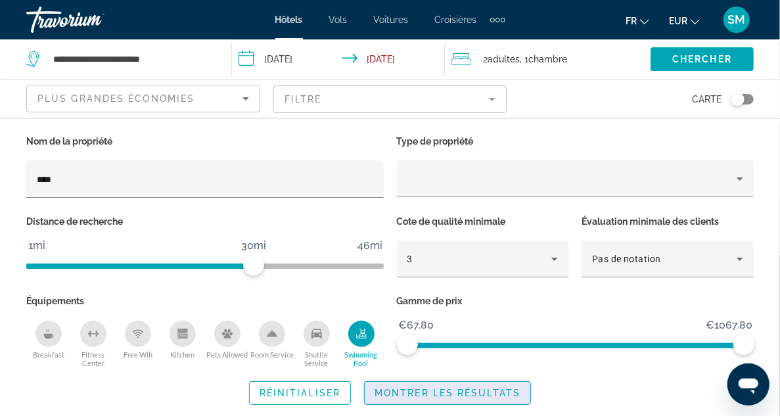
click at [470, 388] on span "Montrer les résultats" at bounding box center [447, 393] width 146 height 11
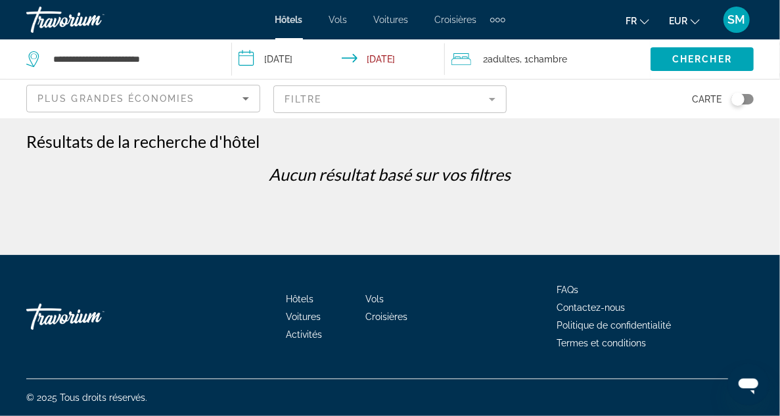
click at [491, 98] on mat-form-field "Filtre" at bounding box center [390, 99] width 234 height 28
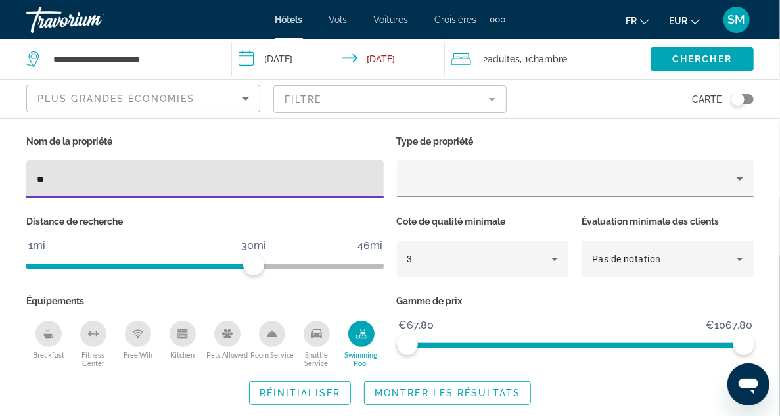
type input "*"
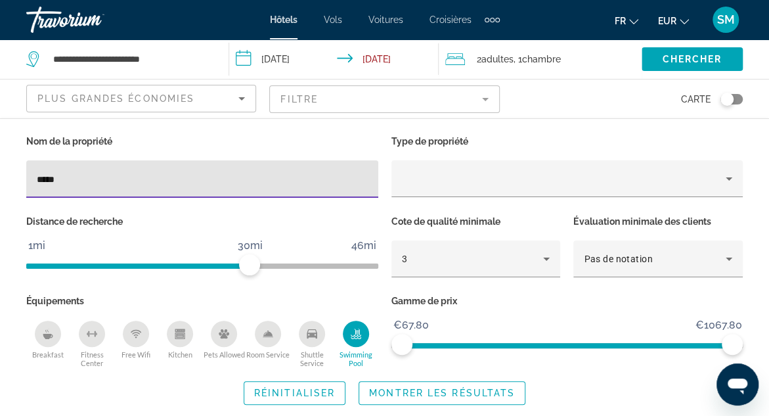
type input "*****"
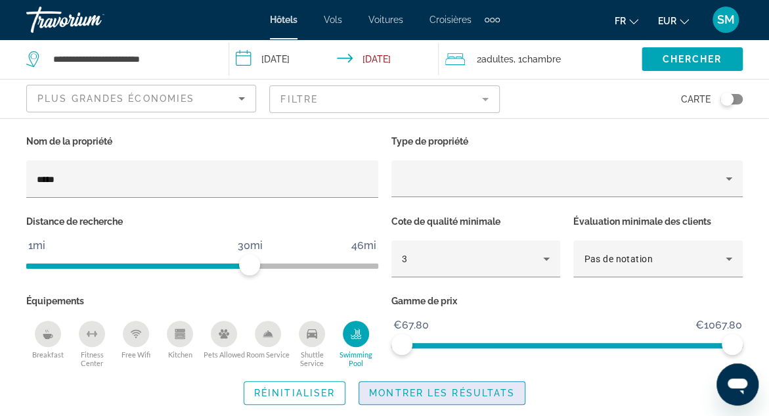
click at [453, 389] on span "Montrer les résultats" at bounding box center [442, 393] width 146 height 11
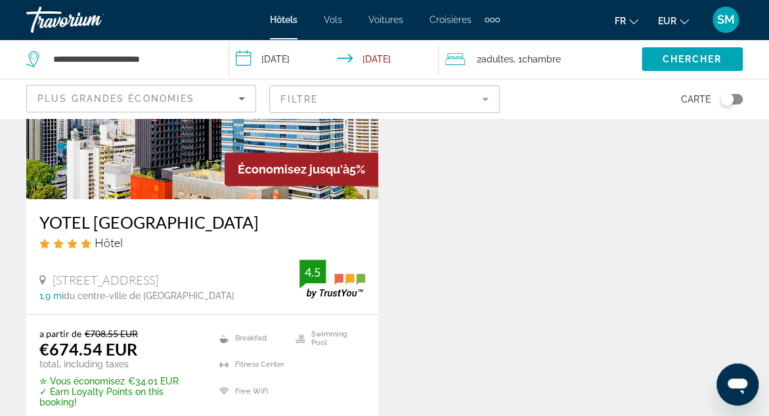
scroll to position [180, 0]
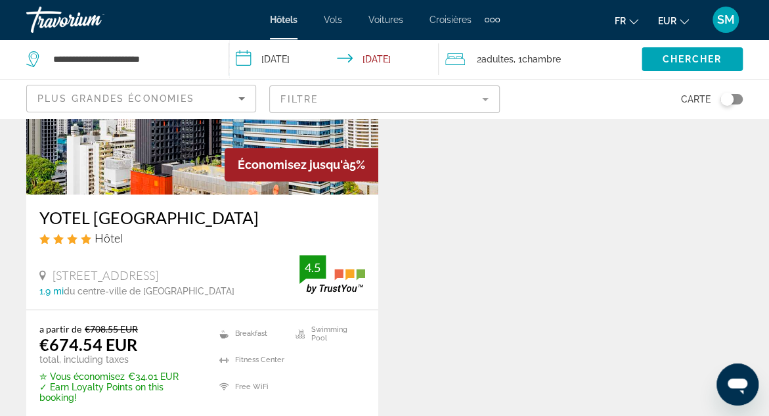
click at [462, 93] on mat-form-field "Filtre" at bounding box center [384, 99] width 230 height 28
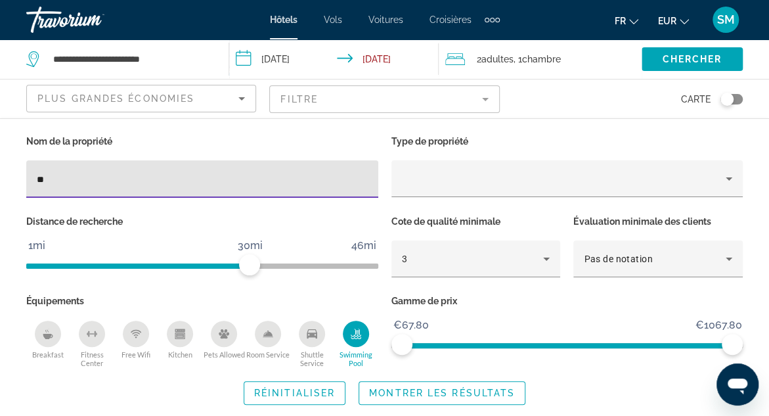
type input "*"
type input "*****"
click at [445, 388] on span "Montrer les résultats" at bounding box center [442, 393] width 146 height 11
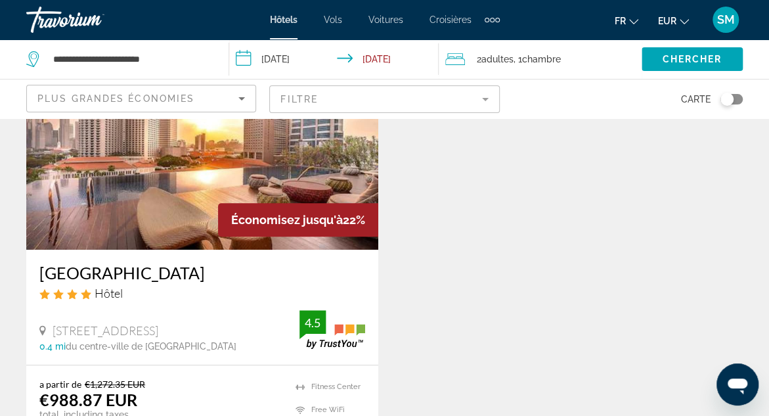
scroll to position [127, 0]
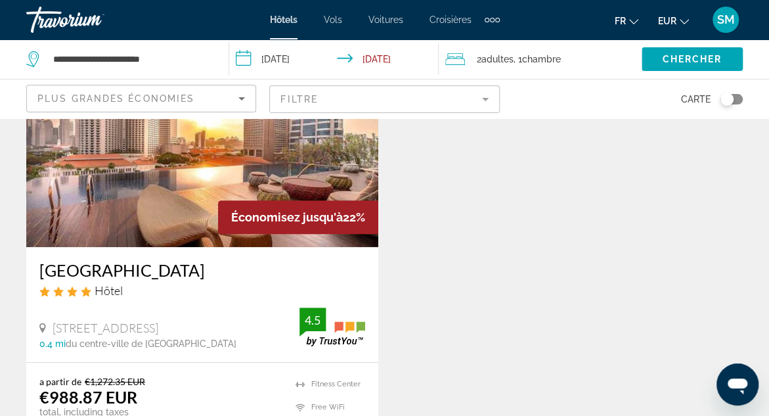
click at [479, 98] on mat-form-field "Filtre" at bounding box center [384, 99] width 230 height 28
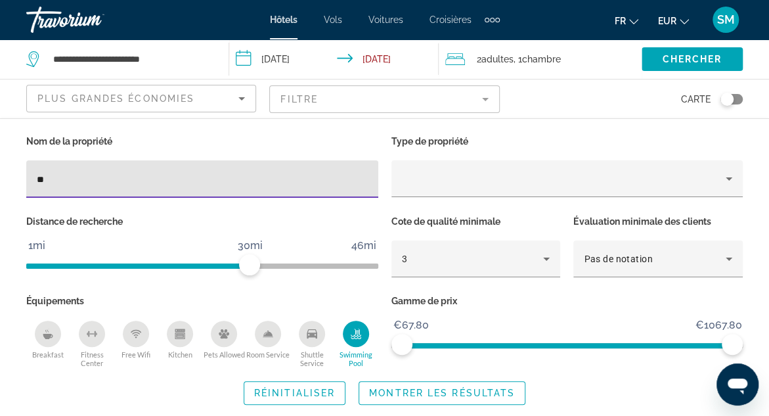
type input "*"
type input "***"
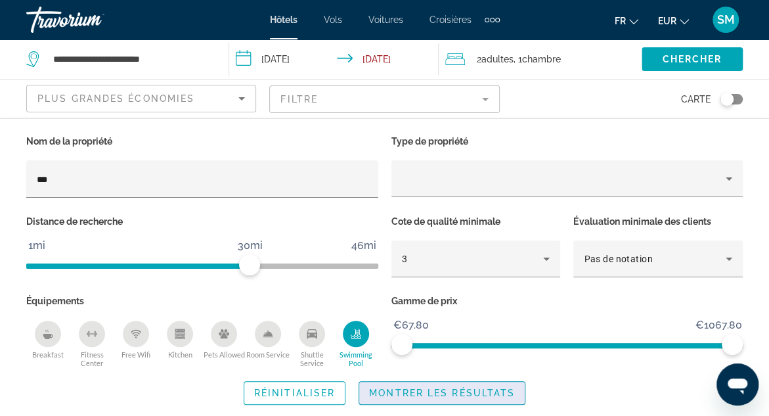
click at [448, 389] on span "Montrer les résultats" at bounding box center [442, 393] width 146 height 11
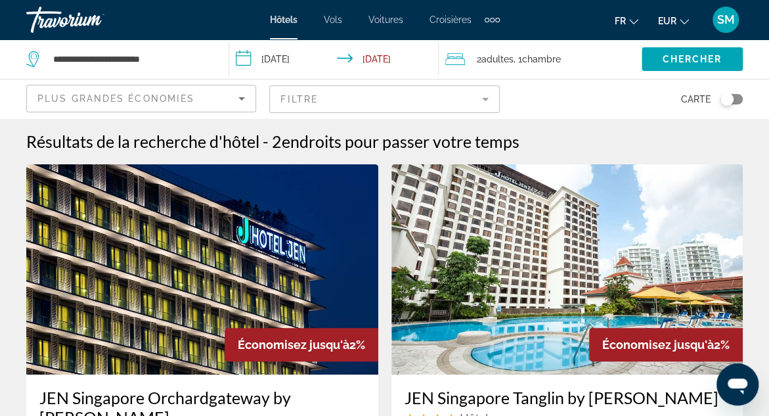
click at [489, 95] on mat-form-field "Filtre" at bounding box center [384, 99] width 230 height 28
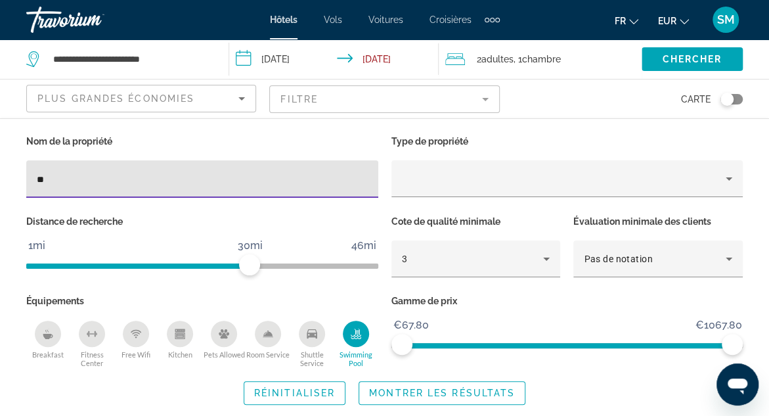
type input "*"
click at [444, 397] on span "Search widget" at bounding box center [442, 393] width 166 height 32
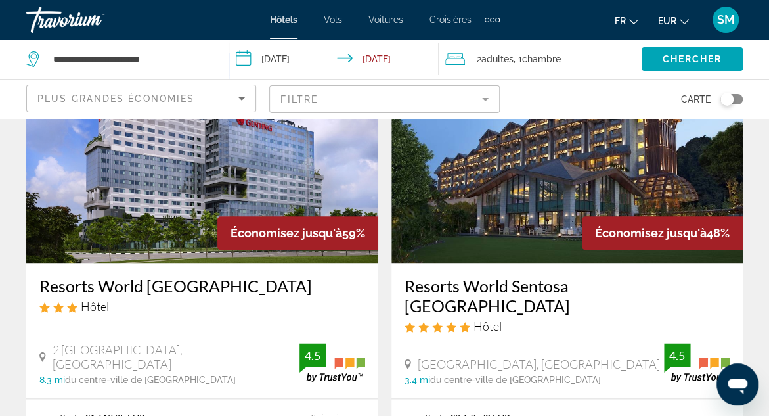
scroll to position [640, 0]
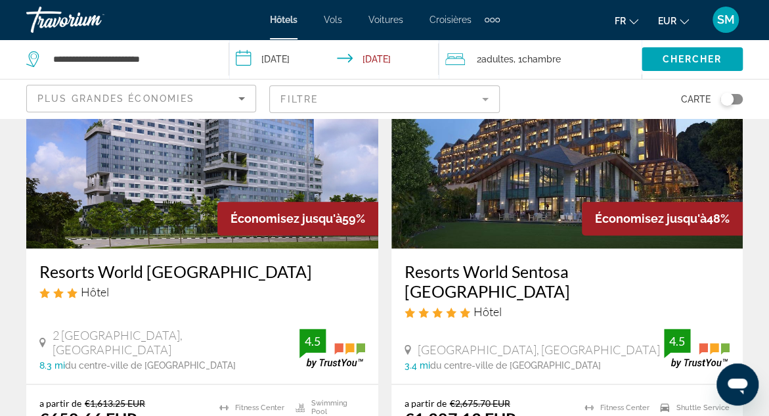
click at [167, 261] on h3 "Resorts World [GEOGRAPHIC_DATA]" at bounding box center [202, 271] width 326 height 20
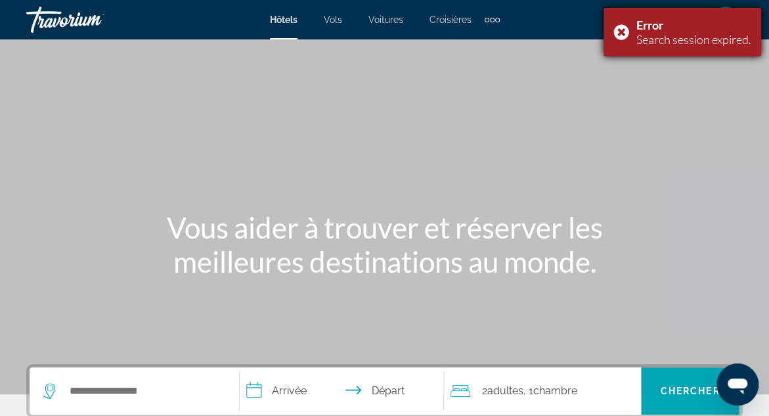
click at [621, 29] on div "Error Search session expired." at bounding box center [683, 32] width 158 height 49
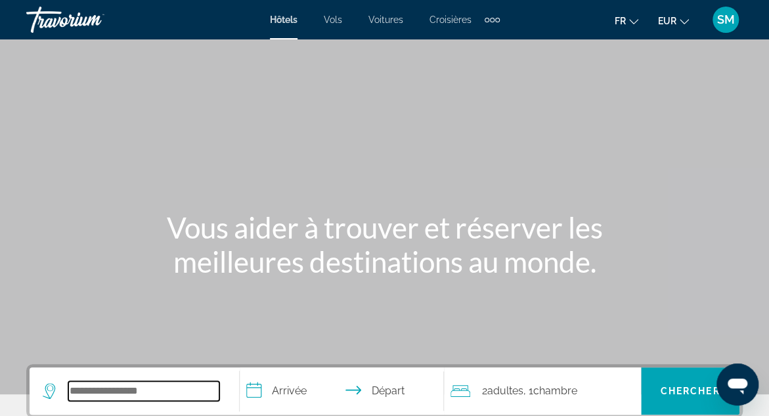
click at [144, 384] on input "Search widget" at bounding box center [143, 391] width 151 height 20
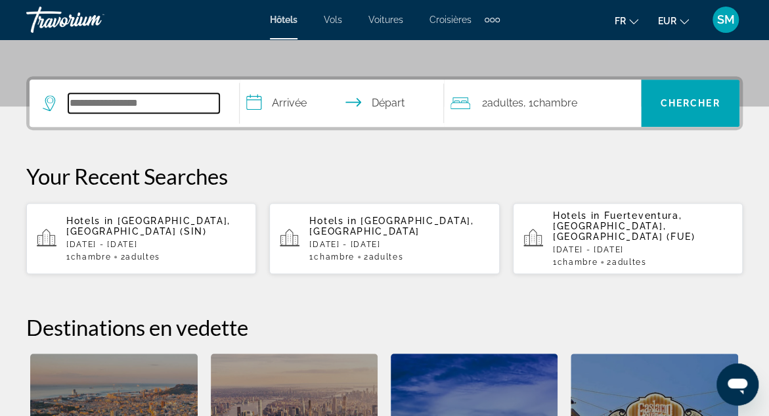
scroll to position [321, 0]
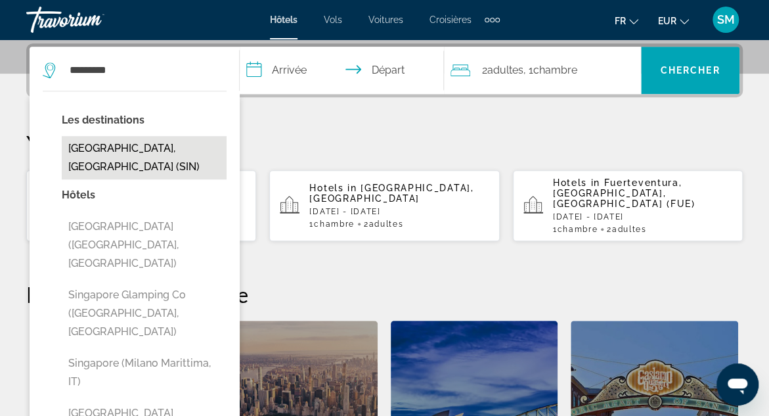
click at [139, 153] on button "[GEOGRAPHIC_DATA], [GEOGRAPHIC_DATA] (SIN)" at bounding box center [144, 157] width 165 height 43
type input "**********"
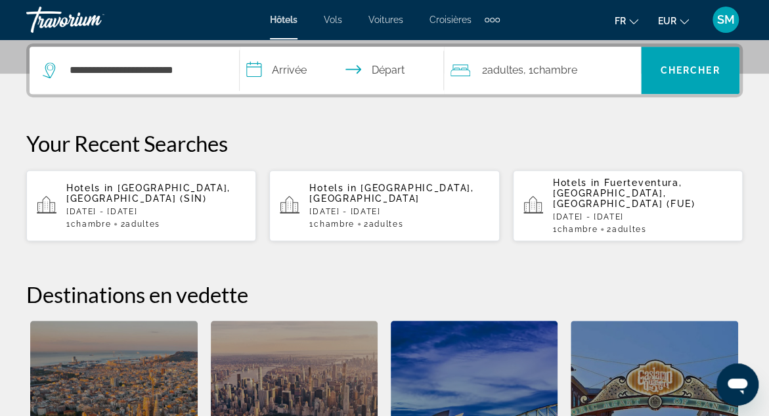
click at [301, 70] on input "**********" at bounding box center [344, 72] width 209 height 51
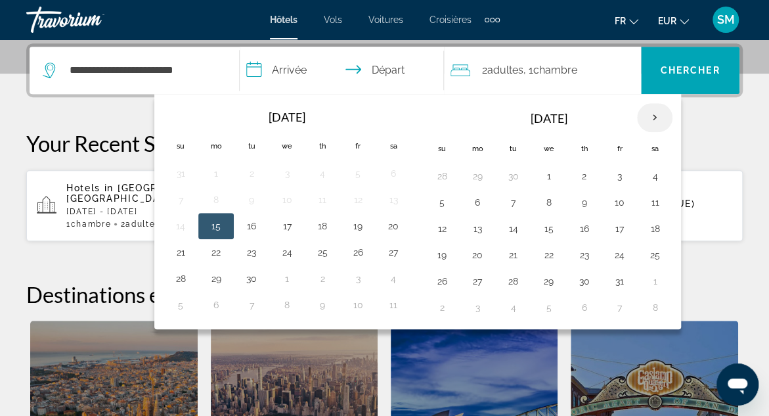
click at [648, 116] on th "Next month" at bounding box center [654, 117] width 35 height 29
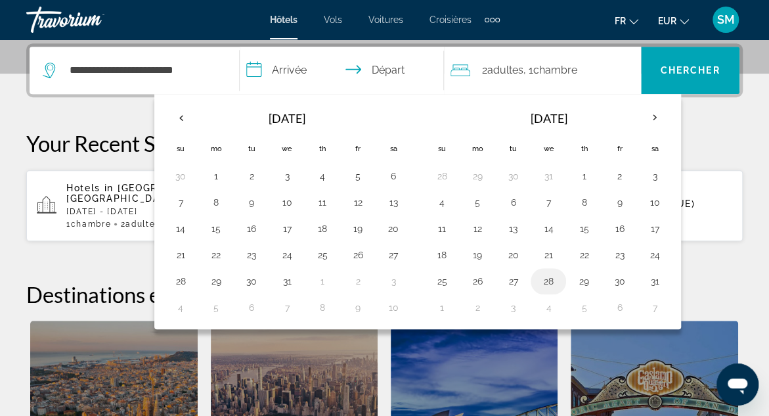
click at [545, 277] on button "28" at bounding box center [548, 281] width 21 height 18
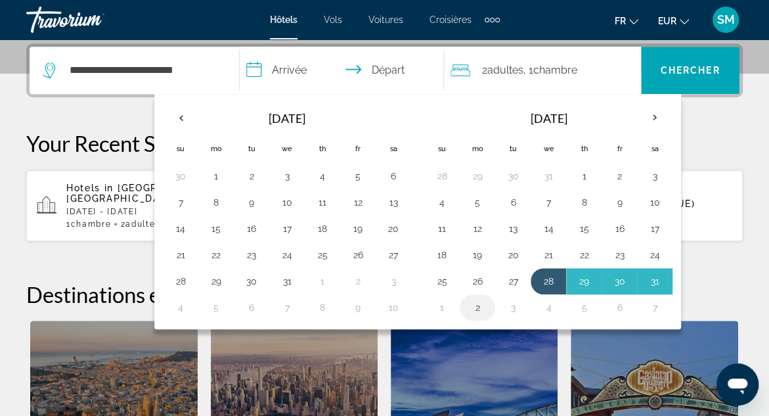
click at [475, 305] on button "2" at bounding box center [477, 307] width 21 height 18
type input "**********"
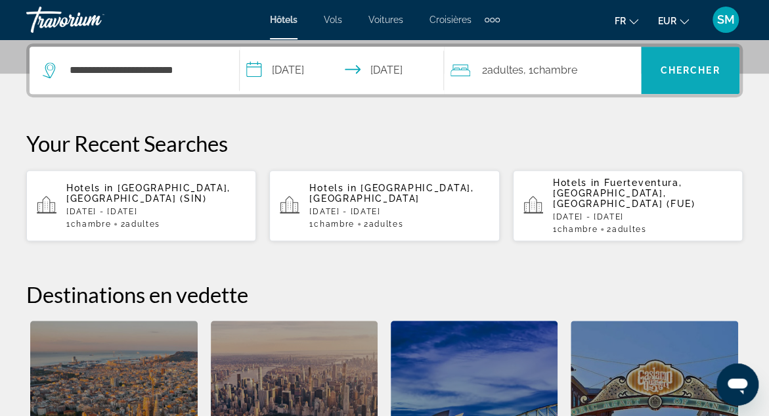
click at [680, 70] on span "Chercher" at bounding box center [691, 70] width 60 height 11
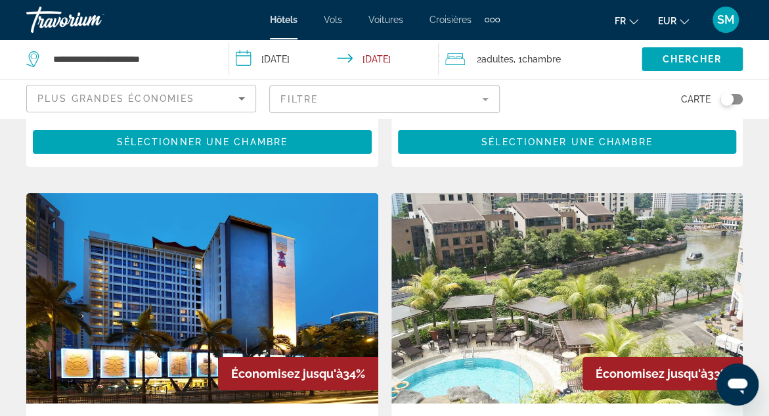
scroll to position [2074, 0]
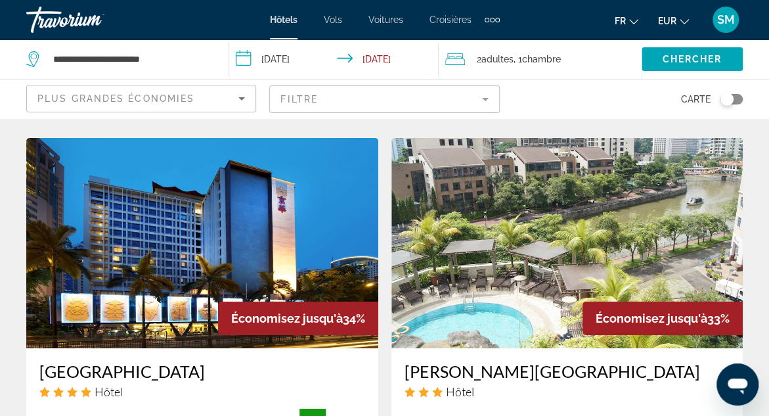
click at [537, 361] on h3 "[PERSON_NAME][GEOGRAPHIC_DATA]" at bounding box center [568, 371] width 326 height 20
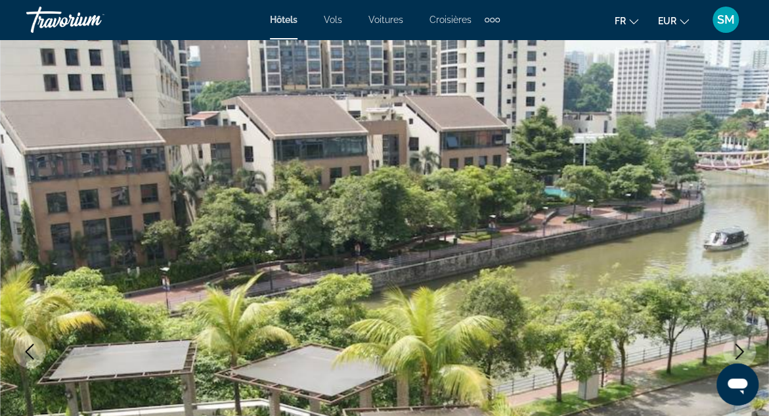
click at [744, 347] on icon "Next image" at bounding box center [740, 352] width 16 height 16
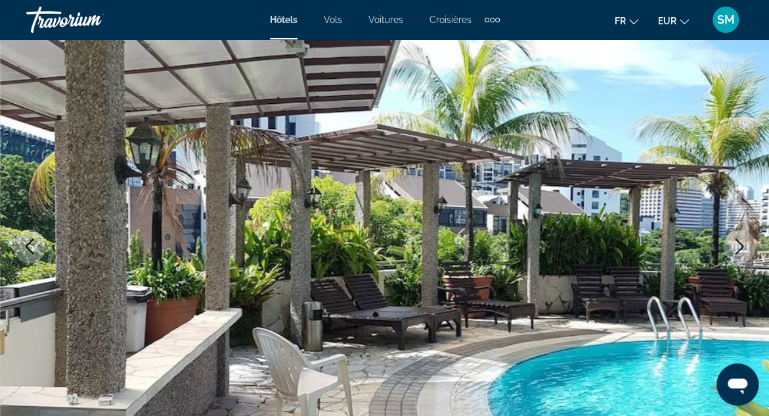
scroll to position [114, 0]
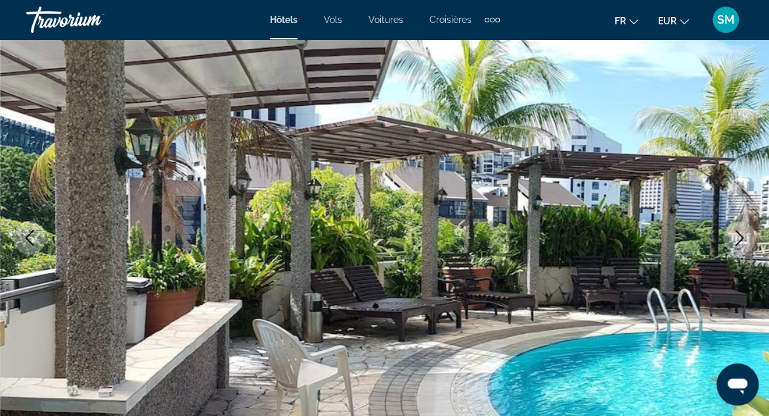
click at [741, 236] on icon "Next image" at bounding box center [740, 238] width 16 height 16
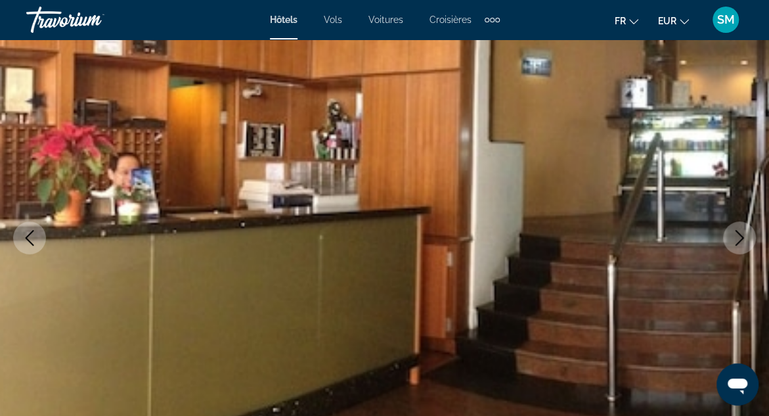
click at [741, 236] on icon "Next image" at bounding box center [740, 238] width 16 height 16
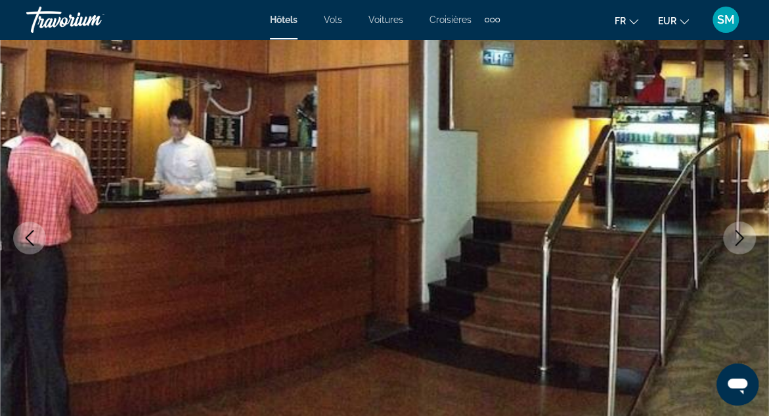
click at [741, 236] on icon "Next image" at bounding box center [740, 238] width 16 height 16
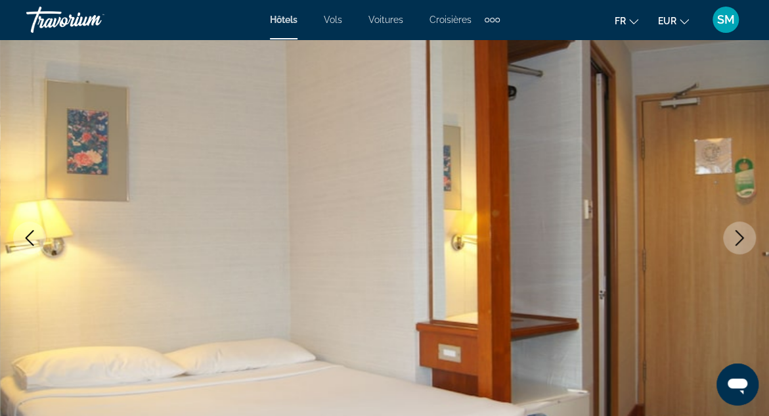
click at [741, 236] on icon "Next image" at bounding box center [740, 238] width 16 height 16
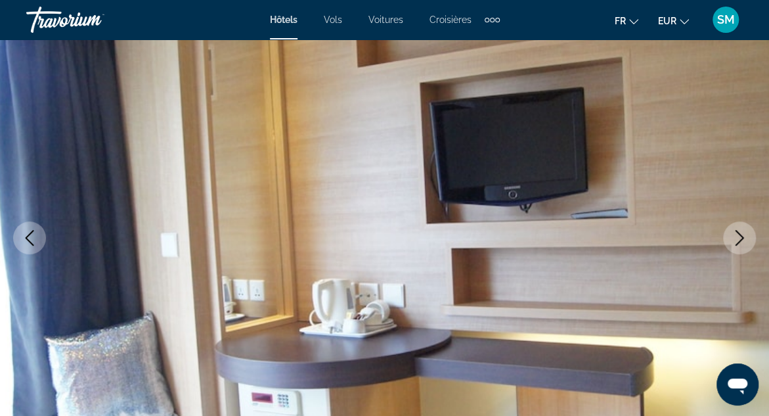
click at [741, 236] on icon "Next image" at bounding box center [740, 238] width 16 height 16
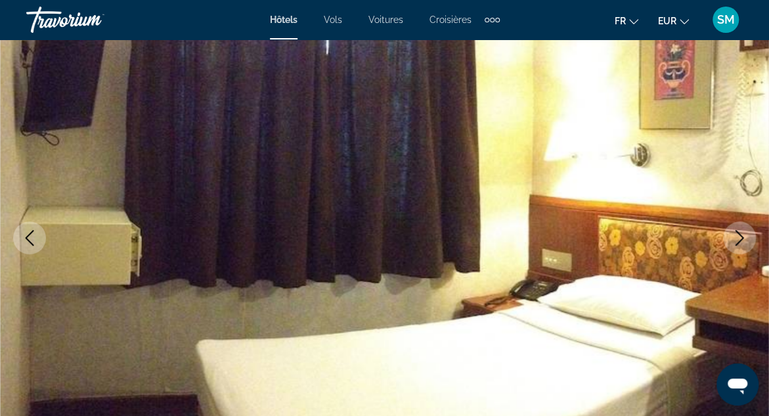
click at [741, 236] on icon "Next image" at bounding box center [740, 238] width 16 height 16
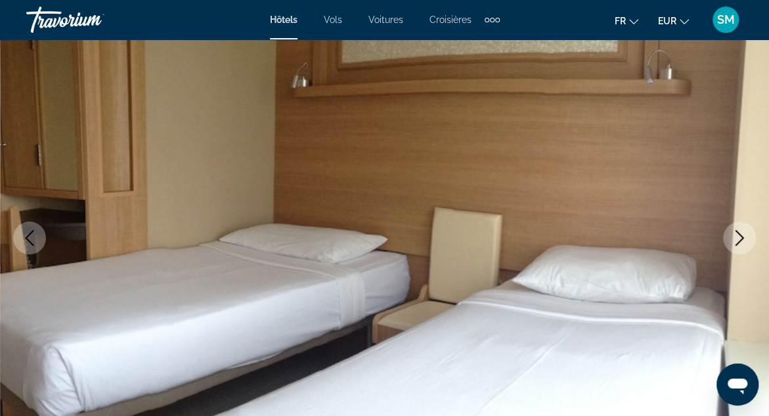
click at [741, 236] on icon "Next image" at bounding box center [740, 238] width 16 height 16
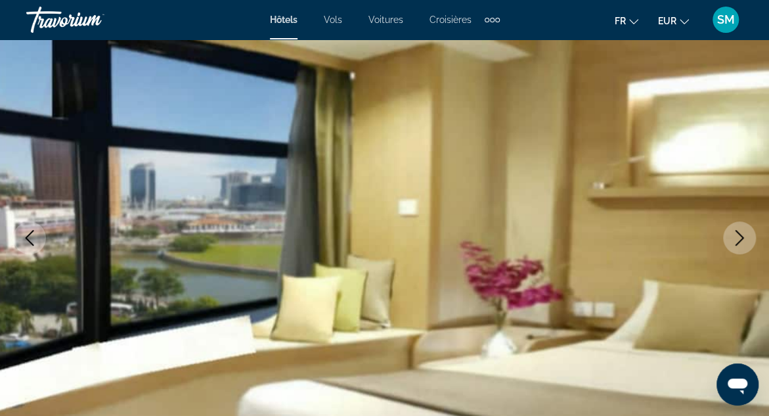
click at [741, 236] on icon "Next image" at bounding box center [740, 238] width 16 height 16
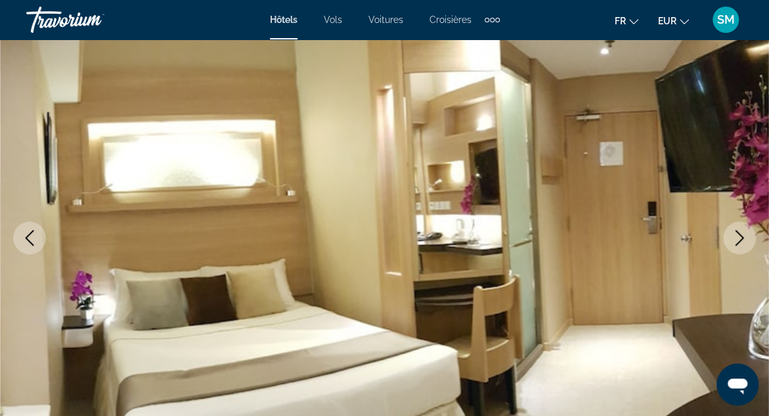
click at [741, 236] on icon "Next image" at bounding box center [740, 238] width 16 height 16
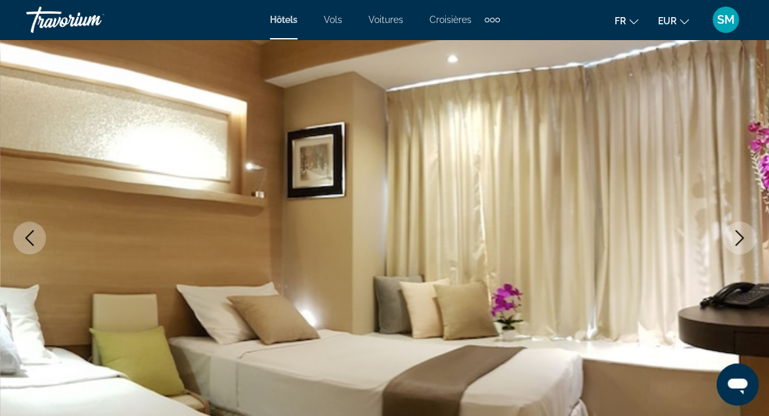
click at [741, 236] on icon "Next image" at bounding box center [740, 238] width 16 height 16
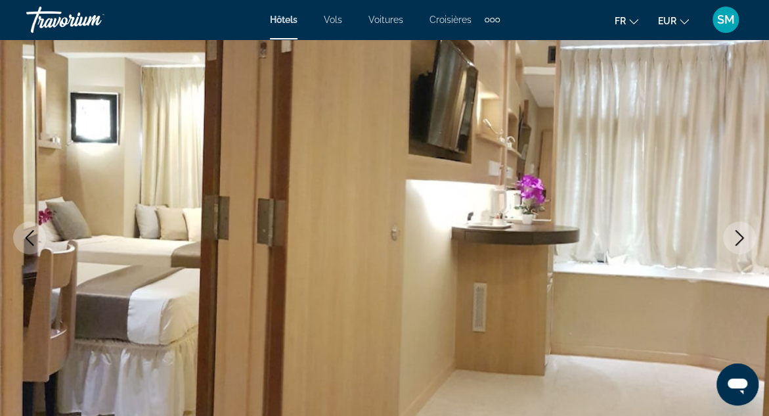
click at [741, 236] on icon "Next image" at bounding box center [740, 238] width 16 height 16
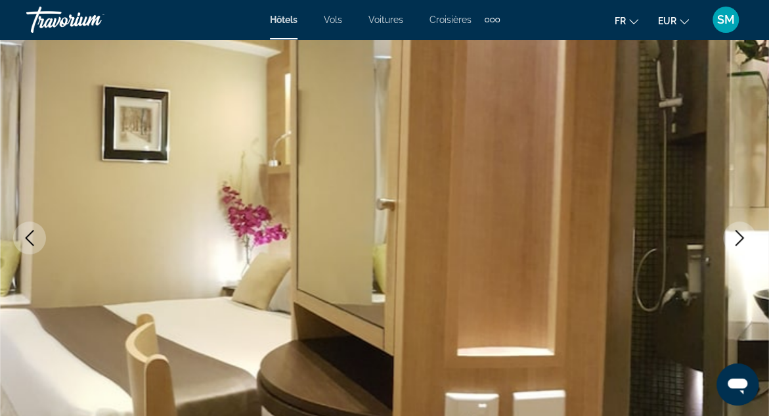
click at [741, 236] on icon "Next image" at bounding box center [740, 238] width 16 height 16
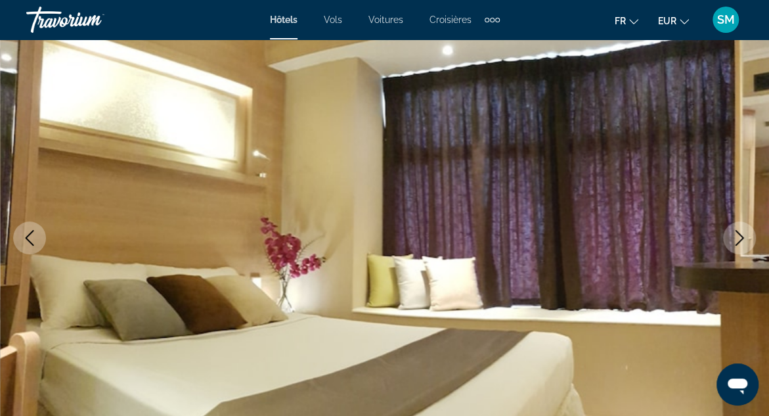
click at [741, 236] on icon "Next image" at bounding box center [740, 238] width 16 height 16
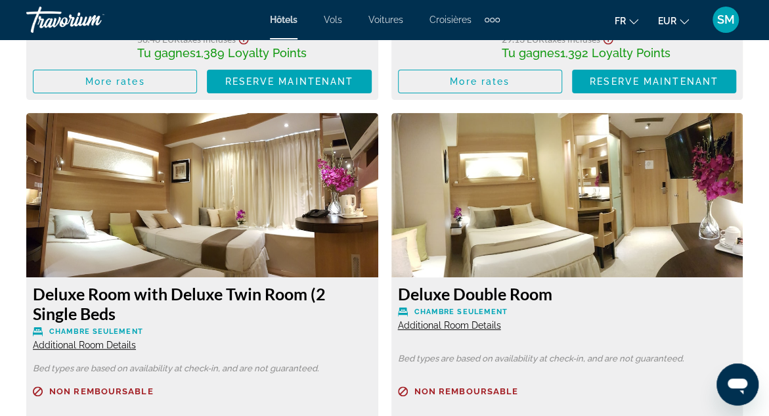
scroll to position [2651, 0]
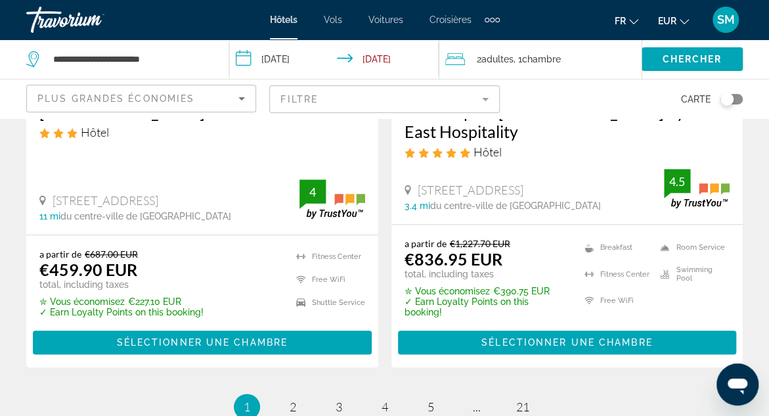
scroll to position [2887, 0]
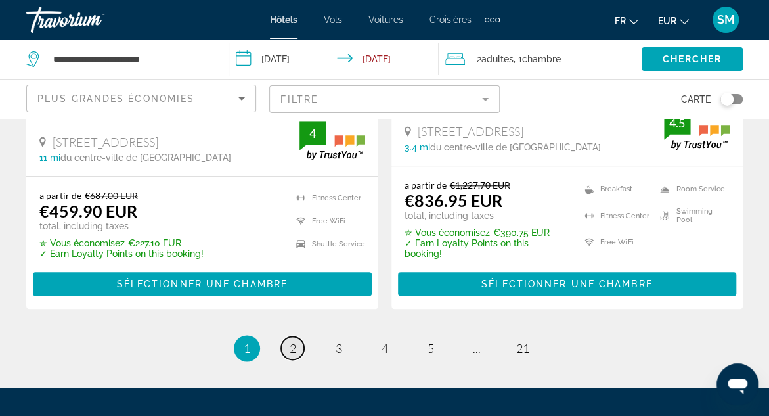
click at [293, 341] on span "2" at bounding box center [293, 348] width 7 height 14
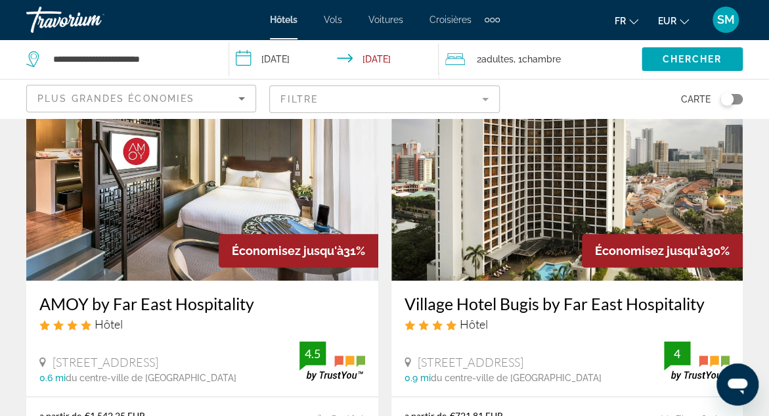
scroll to position [604, 0]
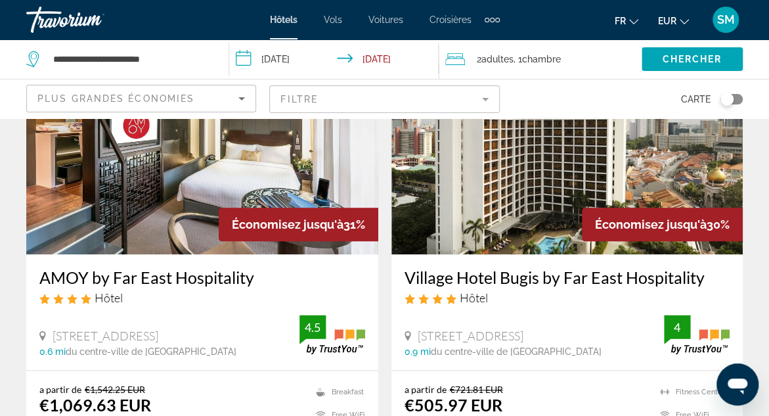
click at [500, 276] on h3 "Village Hotel Bugis by Far East Hospitality" at bounding box center [568, 277] width 326 height 20
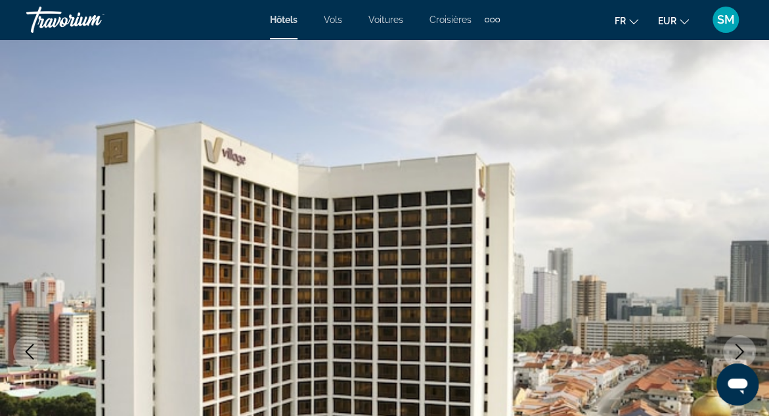
click at [744, 355] on icon "Next image" at bounding box center [740, 352] width 16 height 16
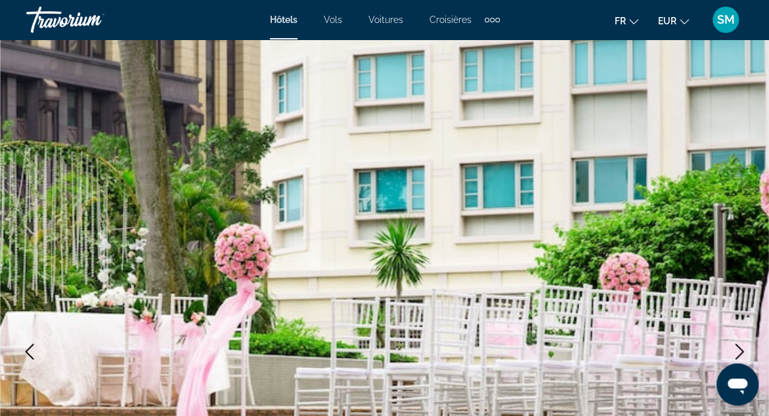
click at [741, 351] on icon "Next image" at bounding box center [740, 352] width 16 height 16
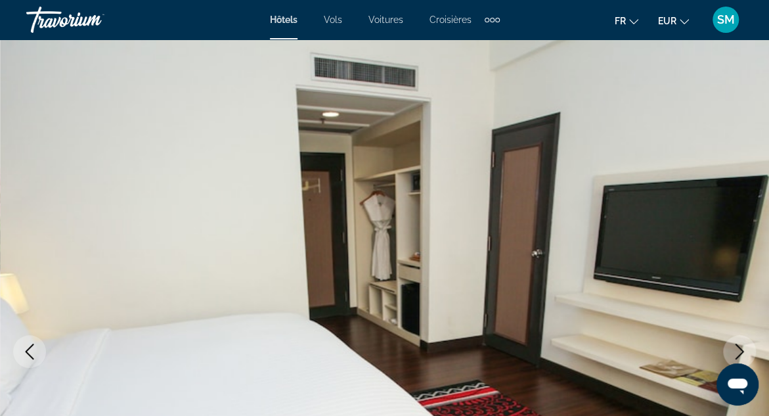
click at [741, 351] on icon "Next image" at bounding box center [740, 352] width 16 height 16
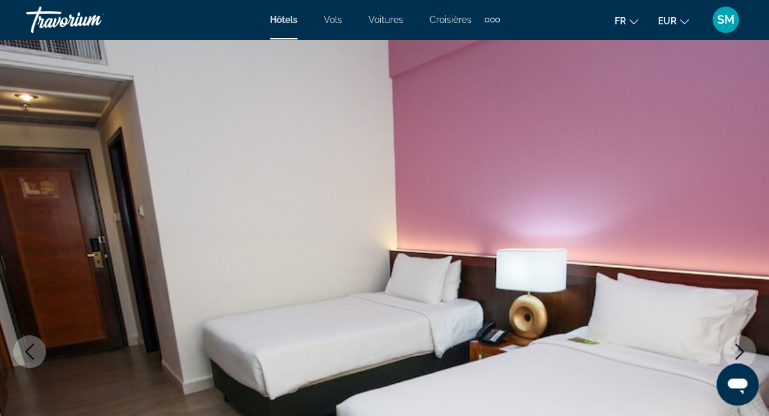
click at [741, 351] on icon "Next image" at bounding box center [740, 352] width 16 height 16
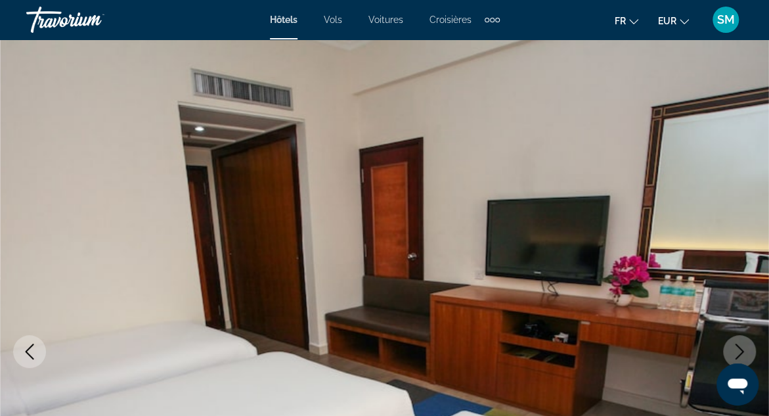
click at [741, 351] on icon "Next image" at bounding box center [740, 352] width 16 height 16
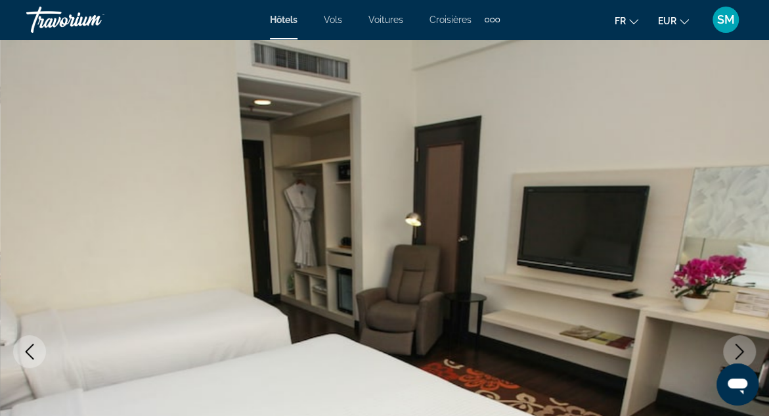
click at [741, 351] on icon "Next image" at bounding box center [740, 352] width 16 height 16
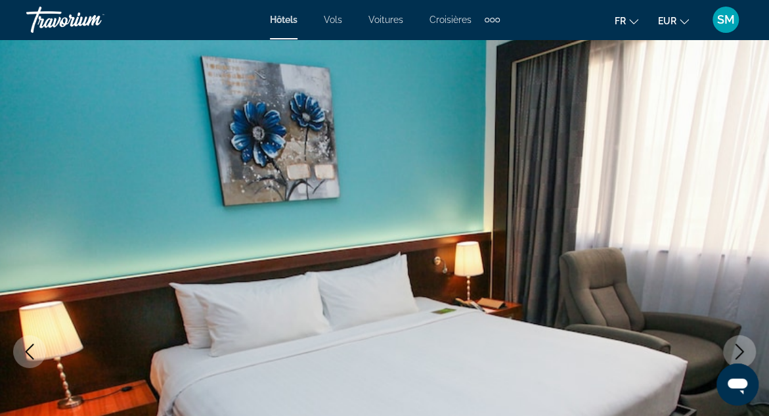
click at [741, 351] on icon "Next image" at bounding box center [740, 352] width 16 height 16
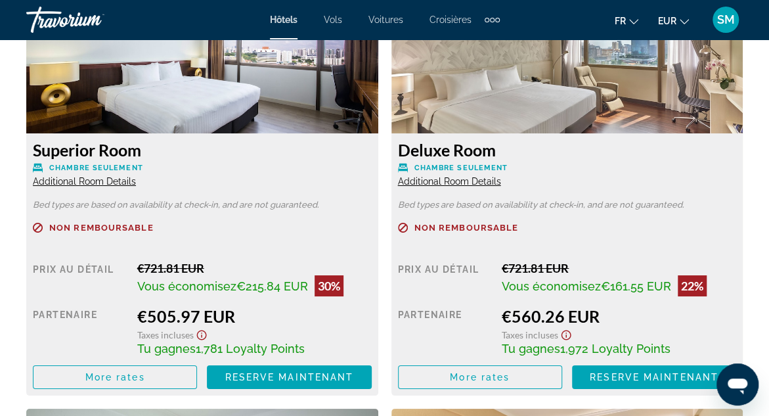
scroll to position [2128, 0]
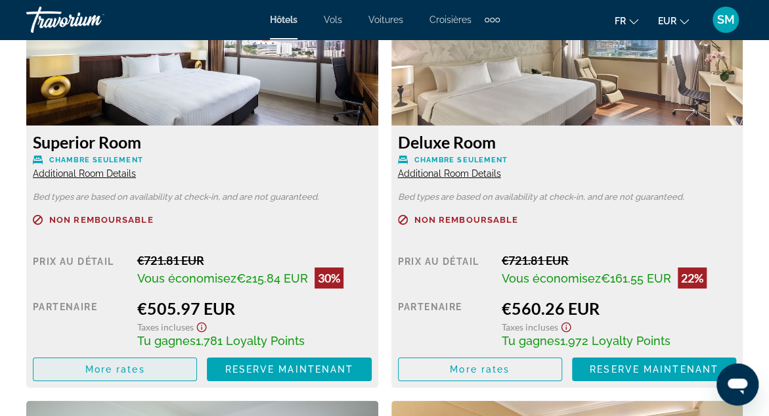
click at [127, 368] on span "More rates" at bounding box center [115, 369] width 60 height 11
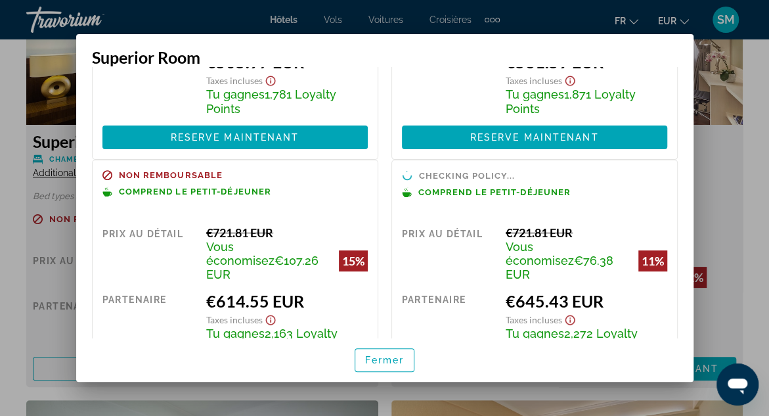
scroll to position [184, 0]
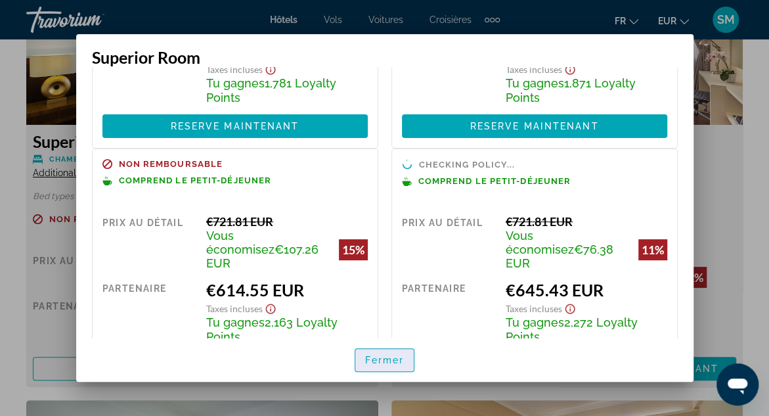
click at [395, 363] on span "Fermer" at bounding box center [384, 360] width 39 height 11
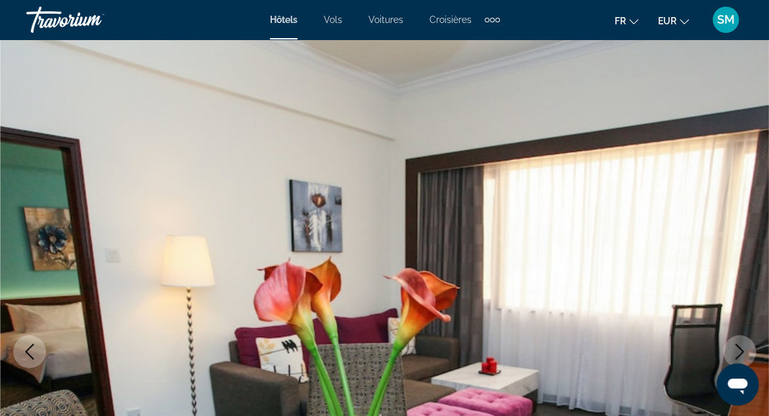
scroll to position [2128, 0]
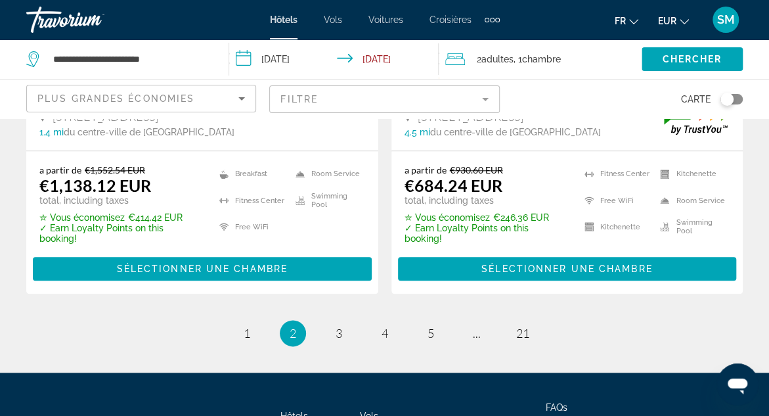
scroll to position [2906, 0]
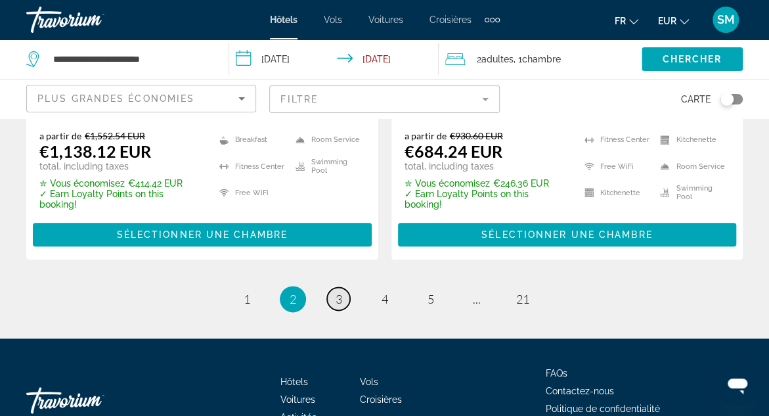
click at [340, 287] on link "page 3" at bounding box center [338, 298] width 23 height 23
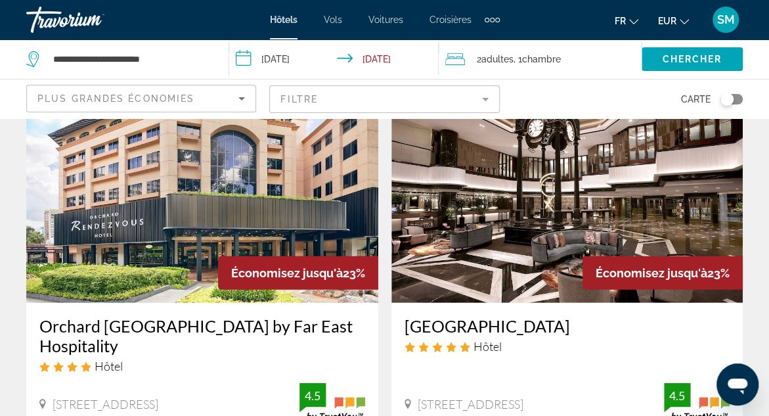
scroll to position [1573, 0]
